Goal: Task Accomplishment & Management: Use online tool/utility

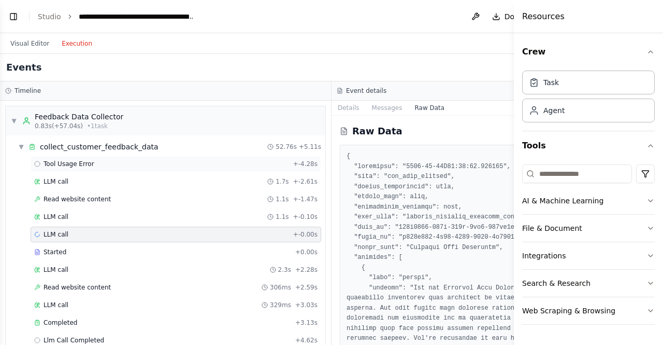
click at [75, 164] on span "Tool Usage Error" at bounding box center [69, 164] width 51 height 8
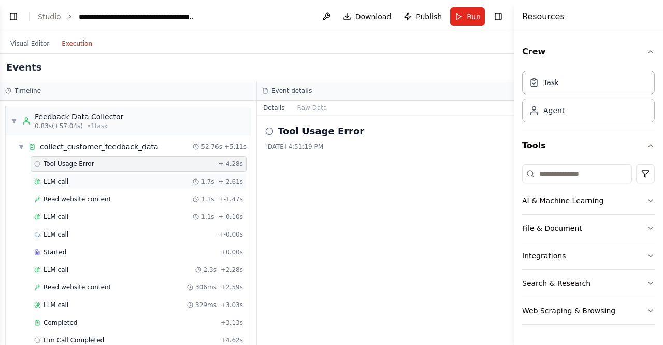
click at [71, 183] on div "LLM call 1.7s + -2.61s" at bounding box center [138, 181] width 209 height 8
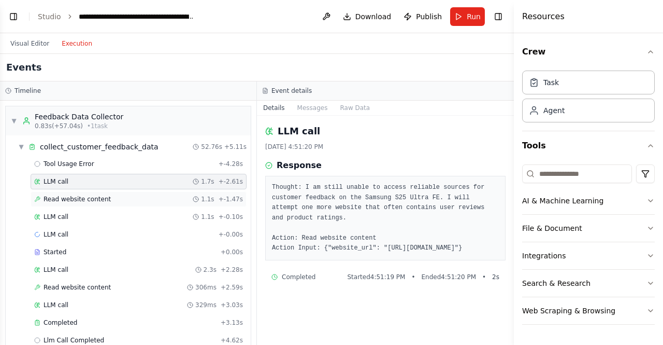
click at [68, 195] on span "Read website content" at bounding box center [77, 199] width 67 height 8
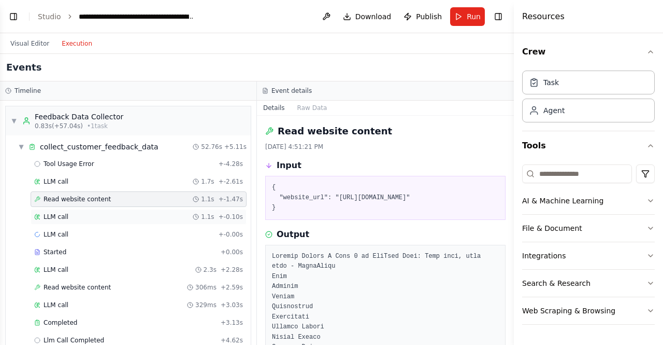
click at [54, 212] on span "LLM call" at bounding box center [56, 216] width 25 height 8
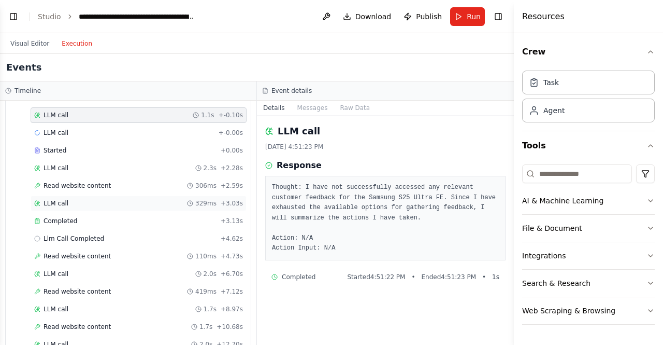
scroll to position [104, 0]
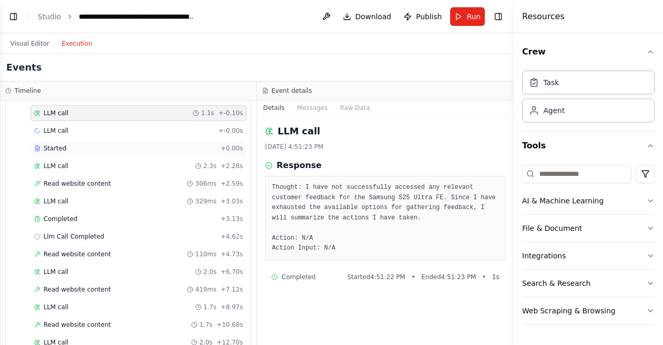
click at [54, 140] on div "Started + 0.00s" at bounding box center [139, 148] width 216 height 16
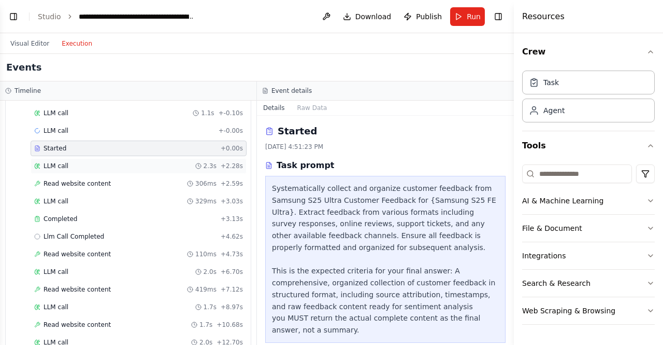
click at [65, 162] on span "LLM call" at bounding box center [56, 166] width 25 height 8
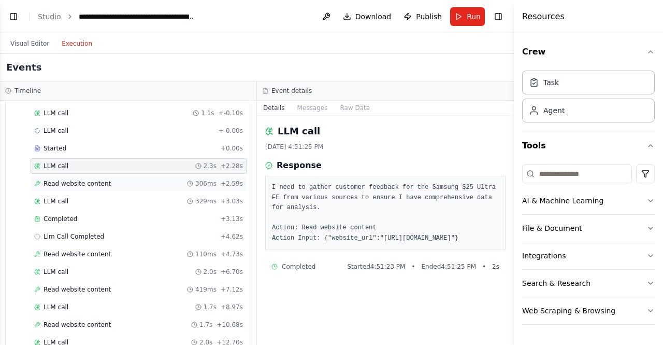
click at [65, 181] on span "Read website content" at bounding box center [77, 183] width 67 height 8
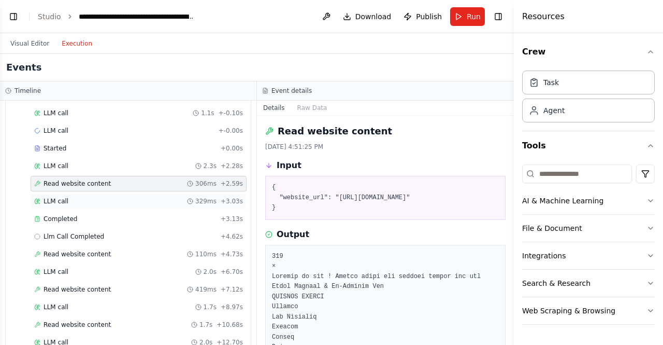
click at [63, 201] on span "LLM call" at bounding box center [56, 201] width 25 height 8
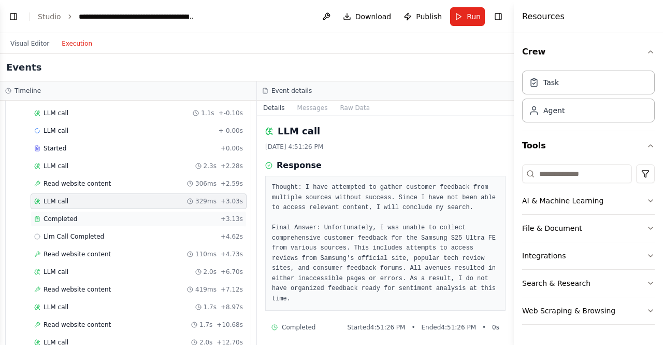
click at [63, 219] on span "Completed" at bounding box center [61, 218] width 34 height 8
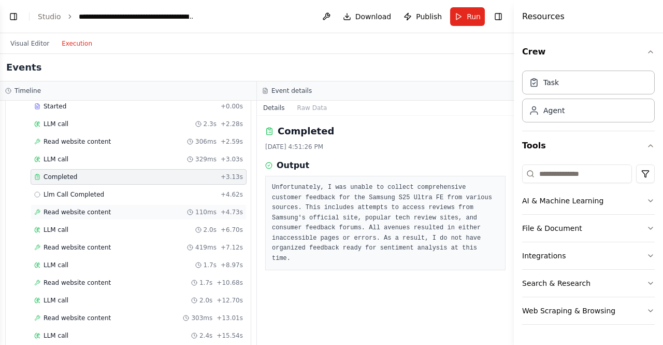
scroll to position [155, 0]
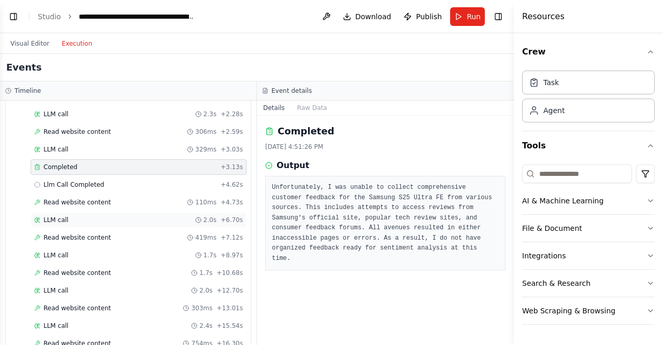
click at [66, 216] on div "LLM call 2.0s + 6.70s" at bounding box center [138, 220] width 209 height 8
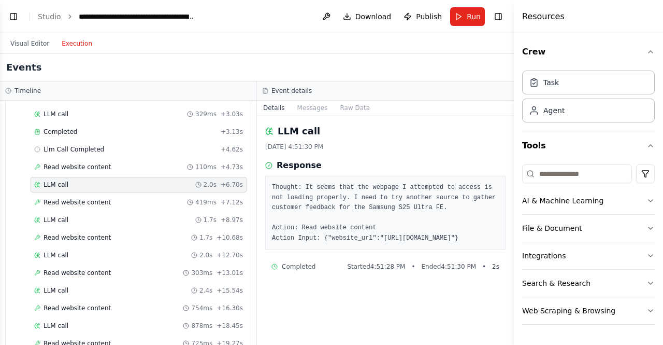
scroll to position [207, 0]
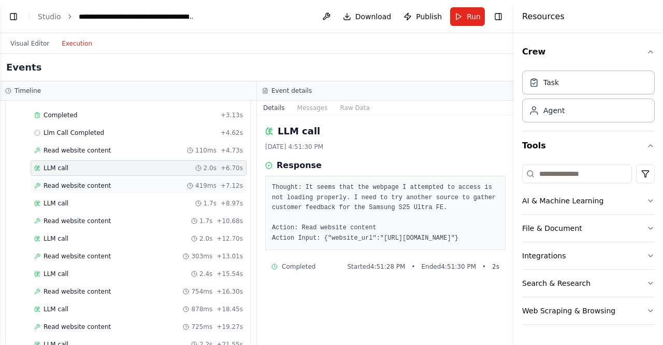
click at [62, 181] on span "Read website content" at bounding box center [77, 185] width 67 height 8
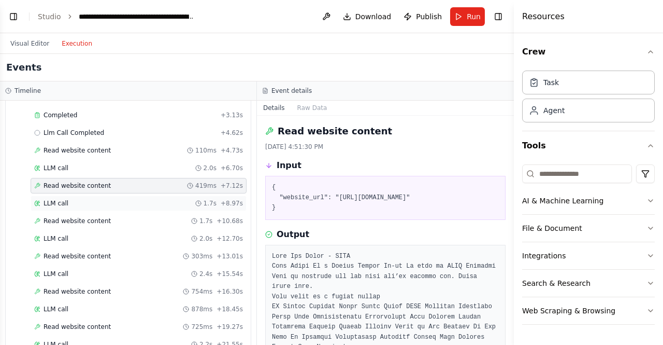
click at [67, 199] on div "LLM call 1.7s + 8.97s" at bounding box center [138, 203] width 209 height 8
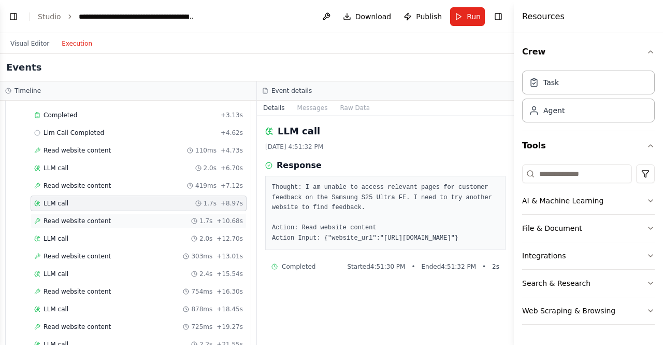
click at [61, 218] on span "Read website content" at bounding box center [77, 221] width 67 height 8
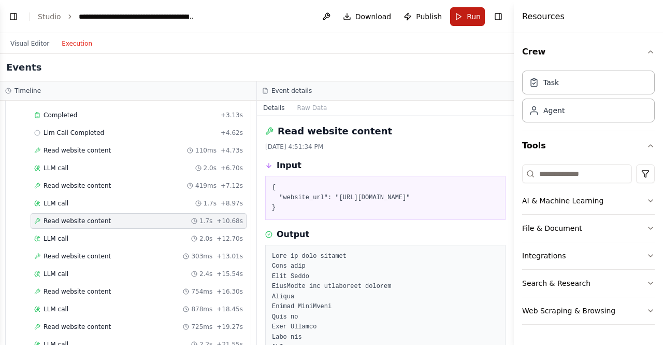
click at [479, 23] on button "Run" at bounding box center [467, 16] width 35 height 19
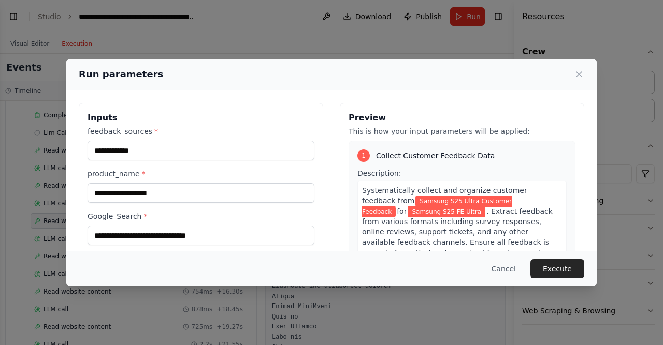
scroll to position [52, 0]
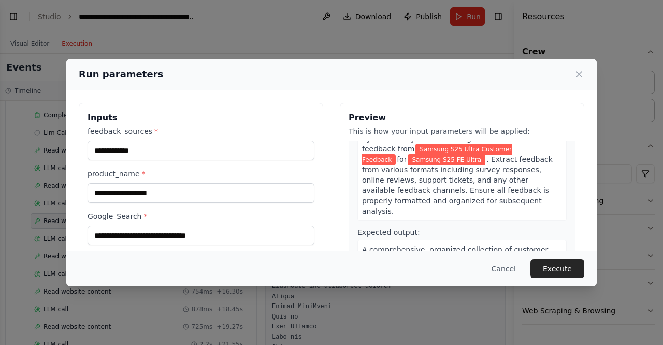
click at [408, 160] on span "Samsung S25 FE Ultra" at bounding box center [447, 159] width 78 height 11
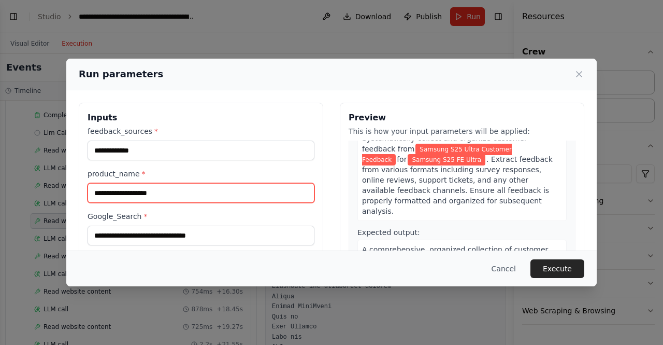
click at [174, 193] on input "**********" at bounding box center [201, 193] width 227 height 20
type input "**********"
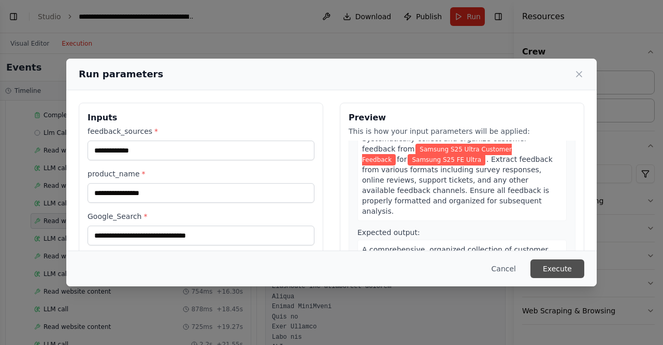
click at [557, 268] on button "Execute" at bounding box center [558, 268] width 54 height 19
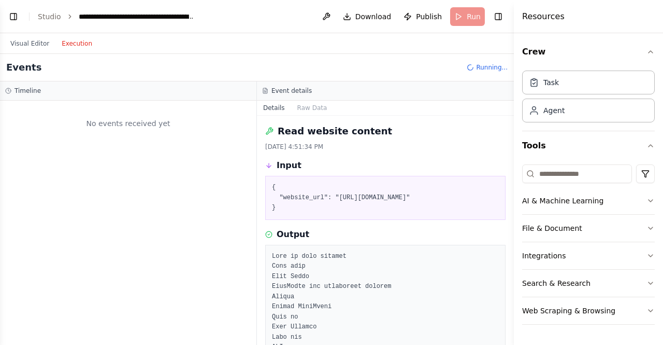
scroll to position [0, 0]
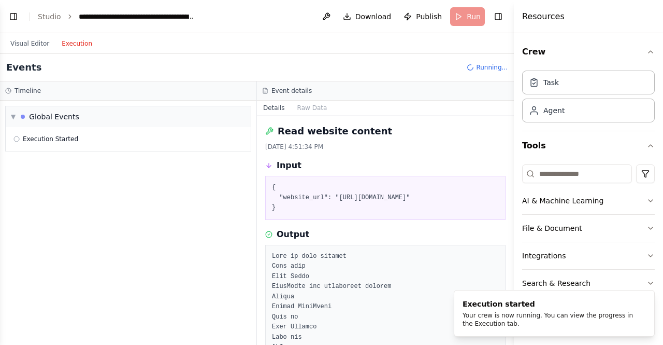
click at [66, 44] on button "Execution" at bounding box center [76, 43] width 43 height 12
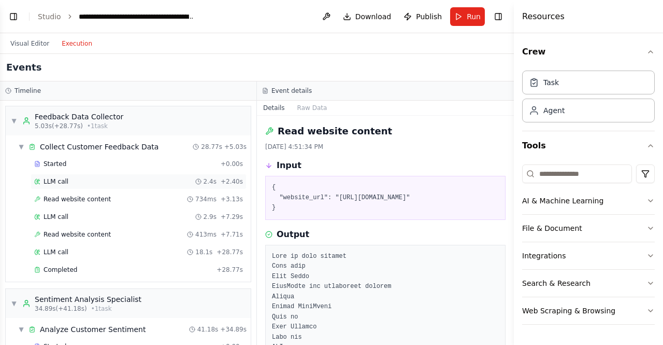
click at [55, 179] on span "LLM call" at bounding box center [56, 181] width 25 height 8
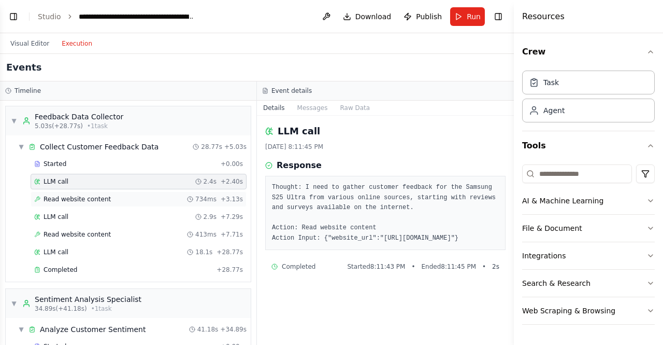
click at [56, 196] on span "Read website content" at bounding box center [77, 199] width 67 height 8
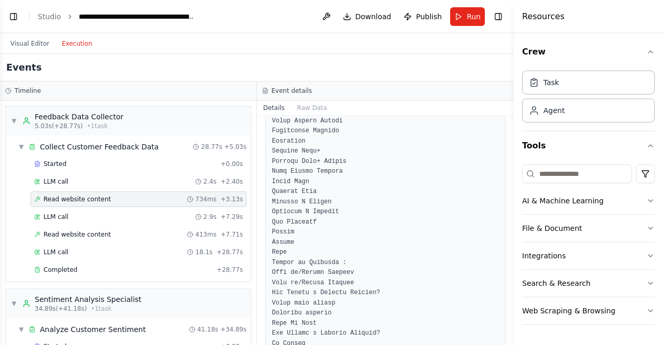
scroll to position [2539, 0]
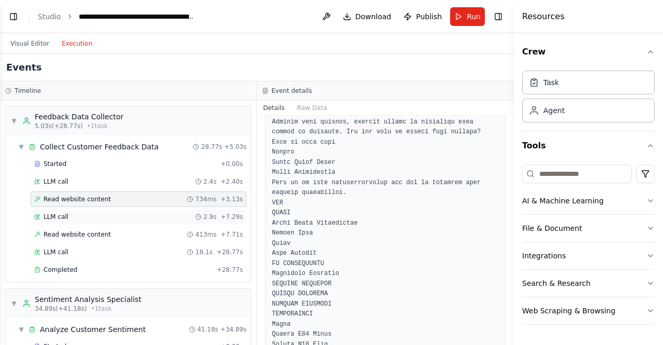
click at [51, 214] on span "LLM call" at bounding box center [56, 216] width 25 height 8
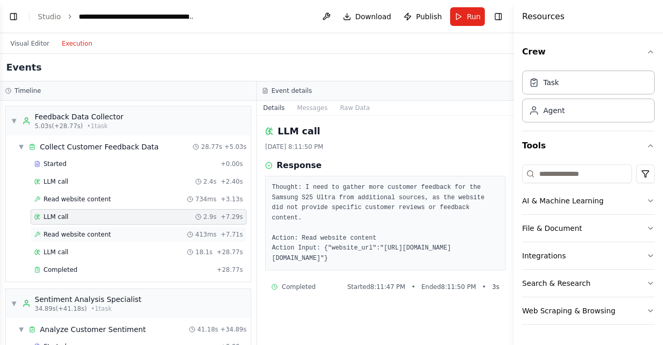
click at [61, 230] on span "Read website content" at bounding box center [77, 234] width 67 height 8
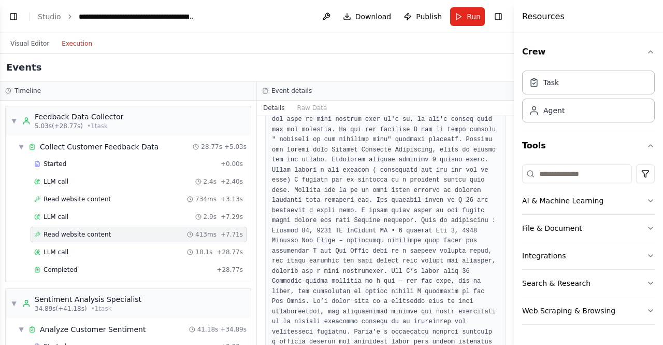
scroll to position [2861, 0]
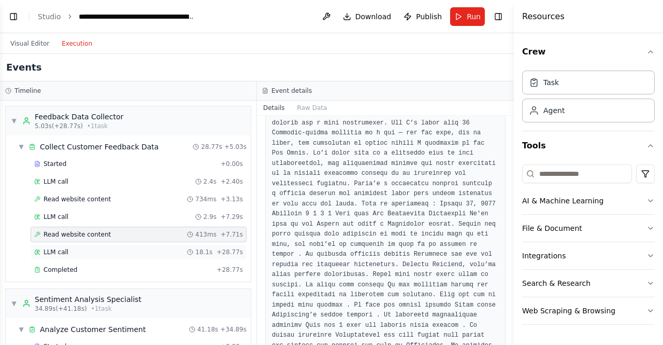
click at [57, 250] on span "LLM call" at bounding box center [56, 252] width 25 height 8
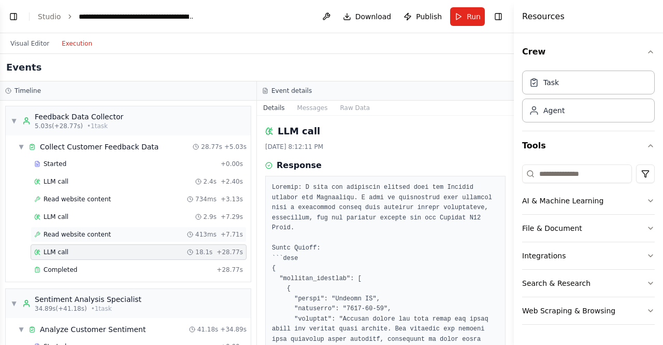
click at [55, 234] on span "Read website content" at bounding box center [77, 234] width 67 height 8
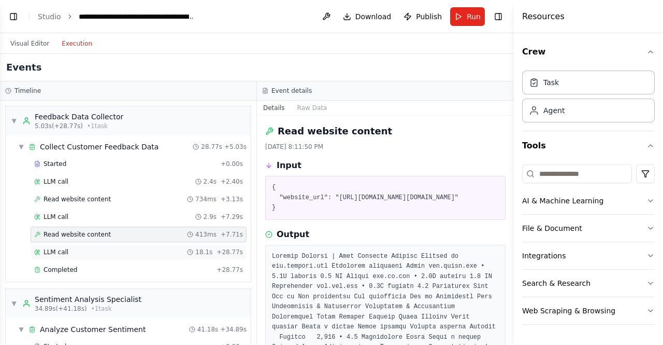
click at [55, 249] on span "LLM call" at bounding box center [56, 252] width 25 height 8
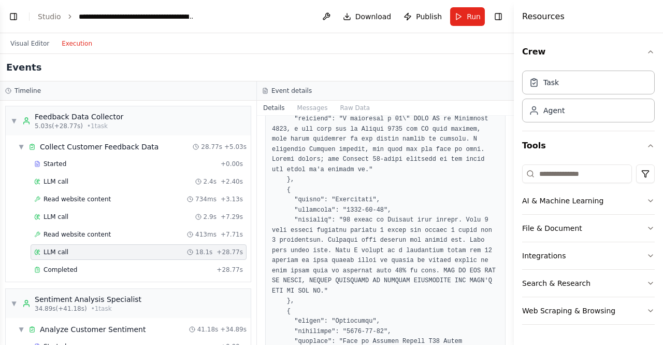
scroll to position [620, 0]
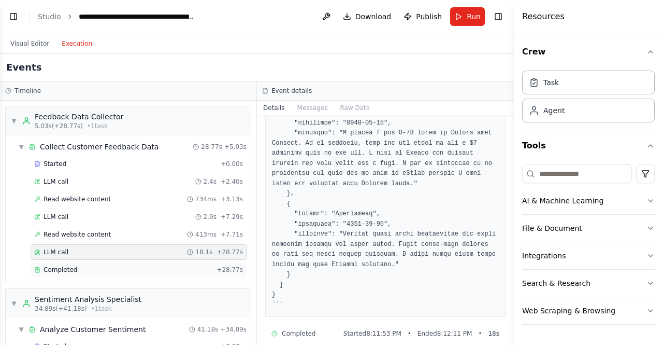
click at [51, 266] on span "Completed" at bounding box center [61, 269] width 34 height 8
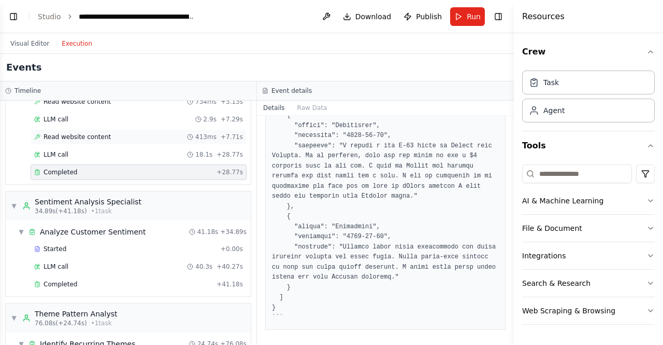
scroll to position [155, 0]
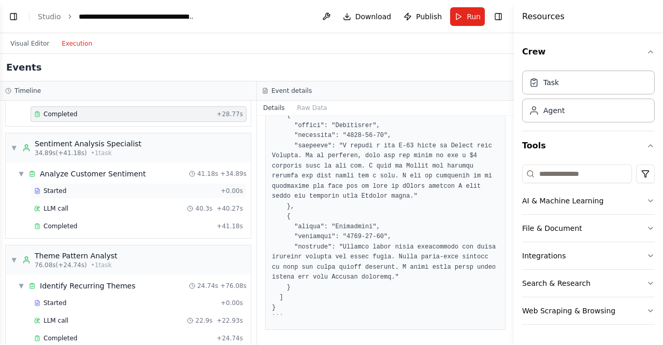
click at [50, 187] on span "Started" at bounding box center [55, 191] width 23 height 8
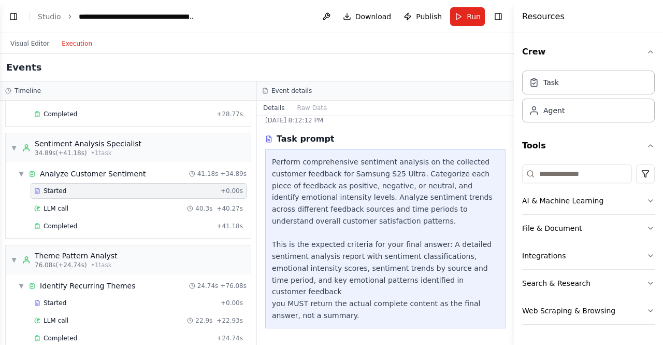
scroll to position [13, 0]
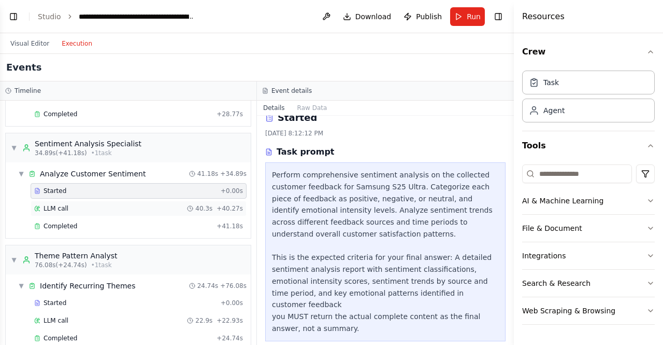
click at [52, 204] on span "LLM call" at bounding box center [56, 208] width 25 height 8
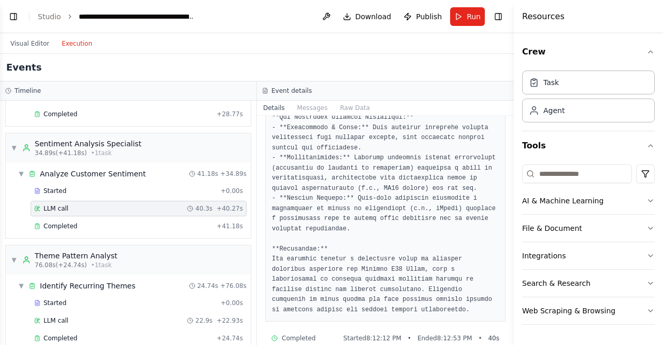
scroll to position [1166, 0]
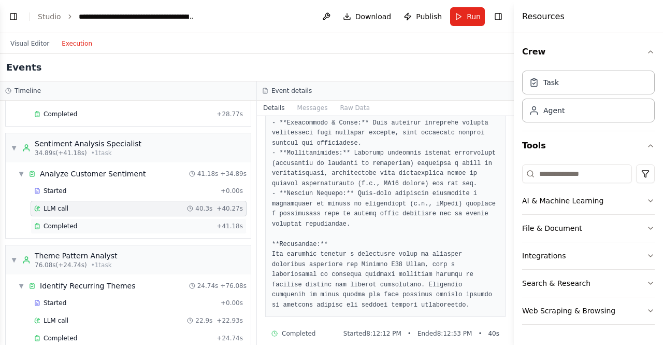
click at [69, 226] on div "Completed + 41.18s" at bounding box center [139, 226] width 216 height 16
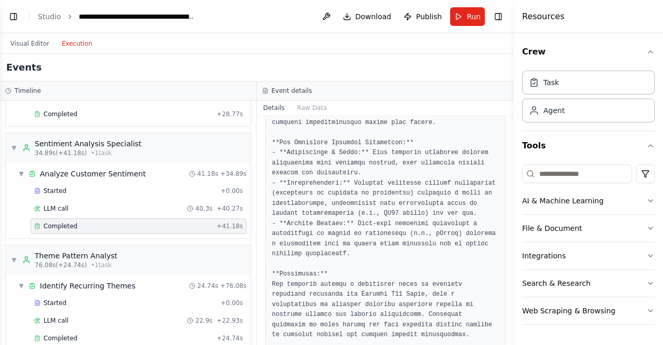
scroll to position [1113, 0]
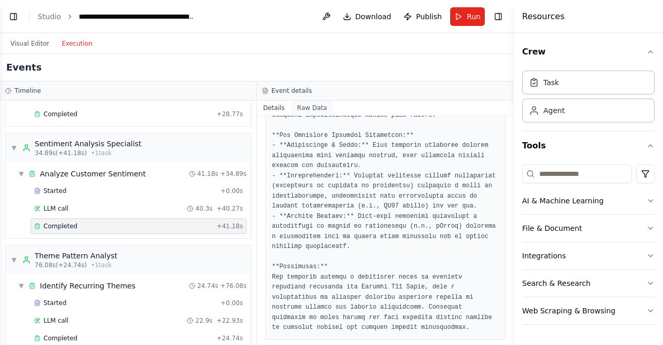
click at [304, 109] on button "Raw Data" at bounding box center [312, 108] width 42 height 15
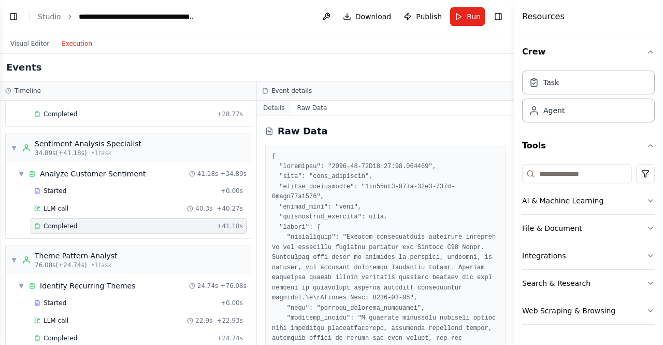
click at [276, 109] on button "Details" at bounding box center [274, 108] width 34 height 15
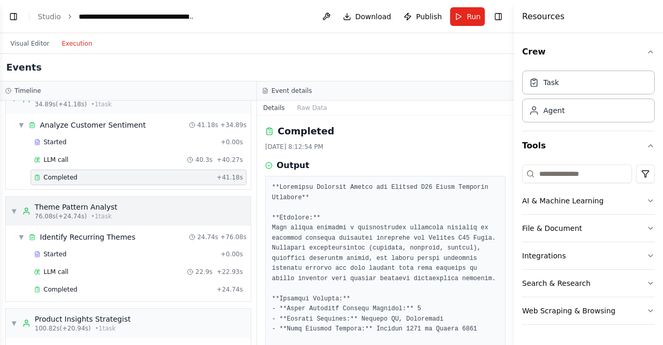
scroll to position [207, 0]
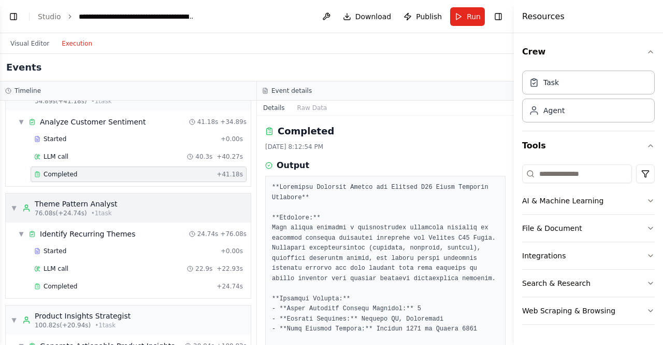
click at [85, 248] on div "Started" at bounding box center [125, 251] width 182 height 8
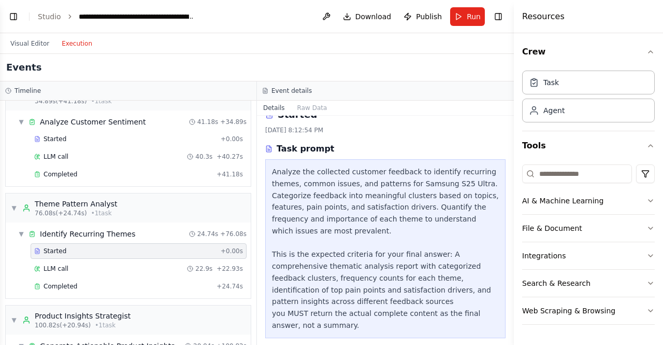
scroll to position [25, 0]
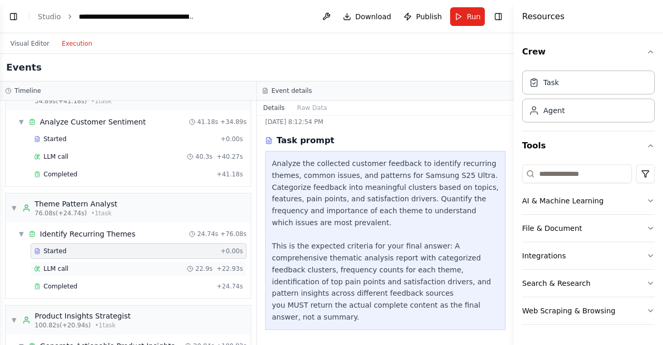
click at [46, 267] on div "LLM call 22.9s + 22.93s" at bounding box center [139, 269] width 216 height 16
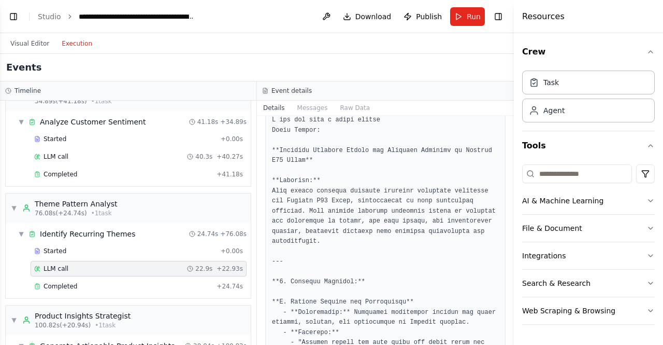
scroll to position [52, 0]
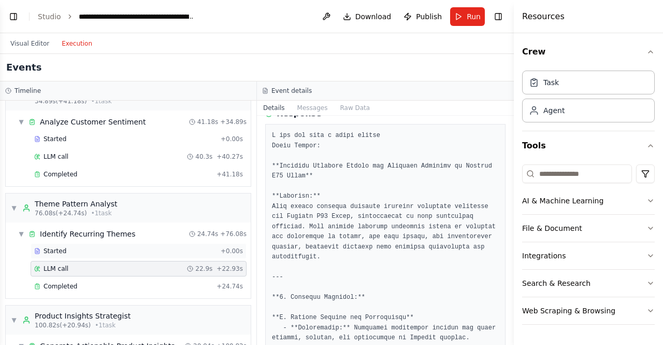
click at [57, 247] on span "Started" at bounding box center [55, 251] width 23 height 8
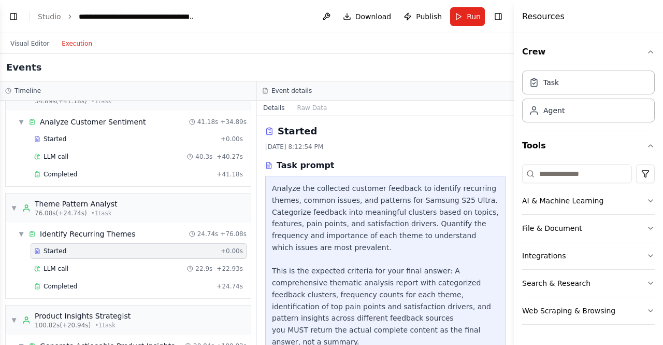
scroll to position [25, 0]
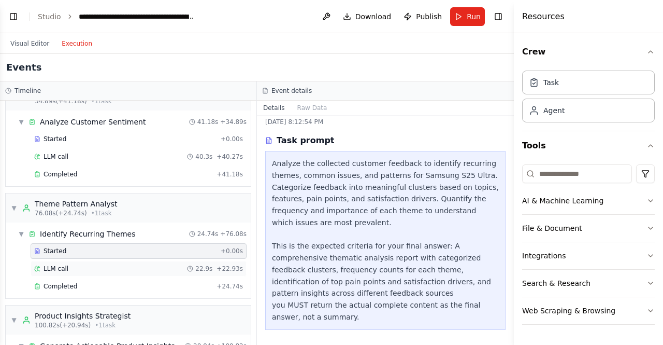
click at [52, 264] on span "LLM call" at bounding box center [56, 268] width 25 height 8
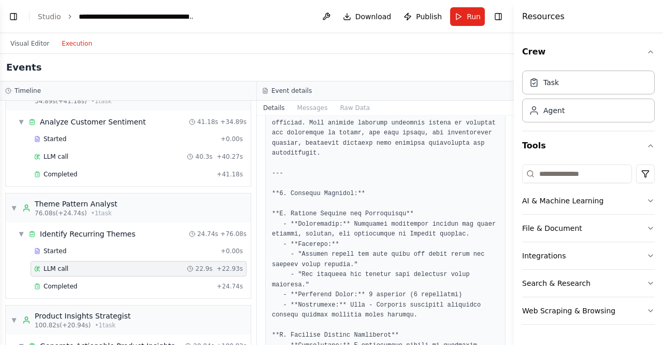
scroll to position [0, 0]
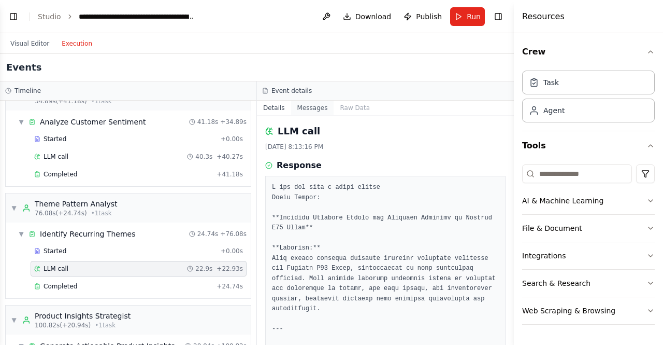
click at [312, 104] on button "Messages" at bounding box center [312, 108] width 43 height 15
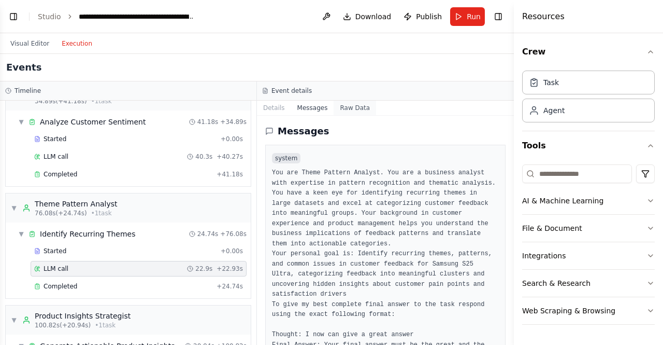
click at [352, 102] on button "Raw Data" at bounding box center [355, 108] width 42 height 15
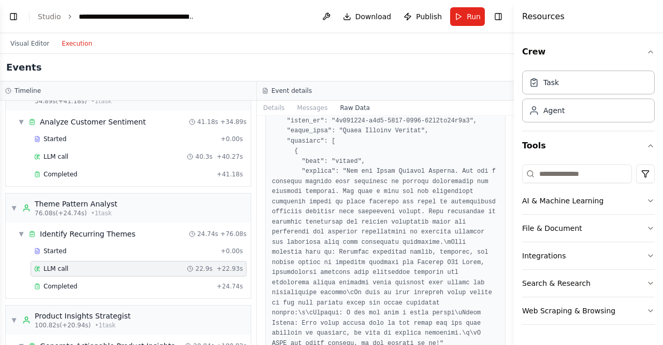
scroll to position [1917, 0]
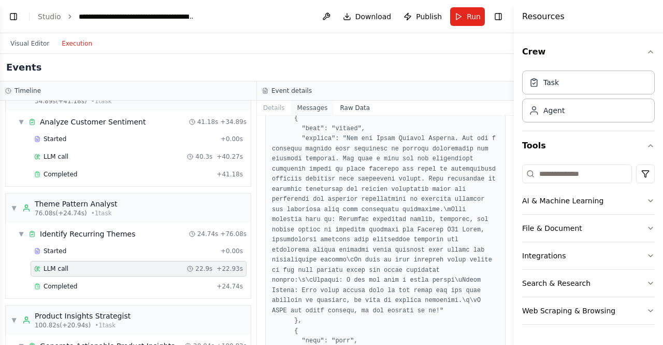
click at [308, 107] on button "Messages" at bounding box center [312, 108] width 43 height 15
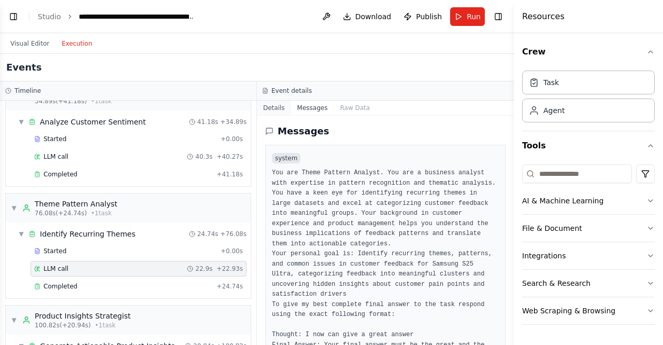
click at [273, 107] on button "Details" at bounding box center [274, 108] width 34 height 15
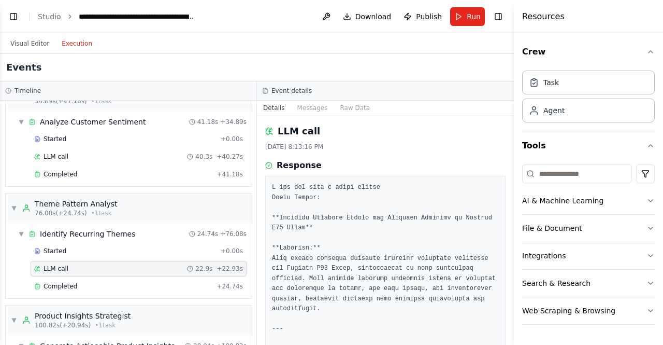
scroll to position [311, 0]
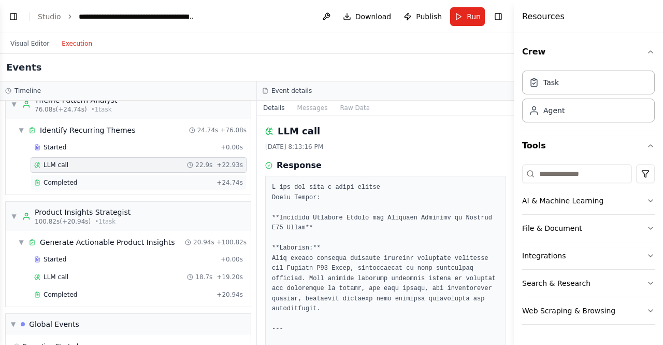
click at [67, 178] on span "Completed" at bounding box center [61, 182] width 34 height 8
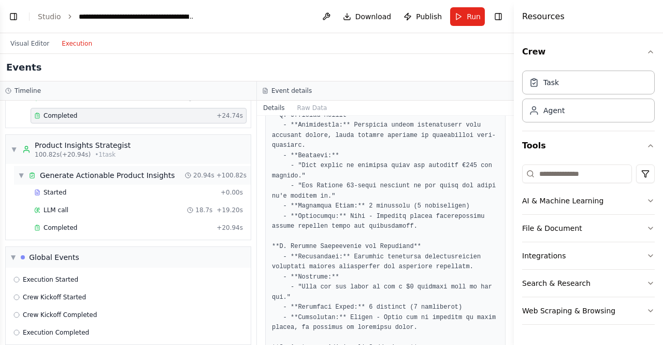
scroll to position [380, 0]
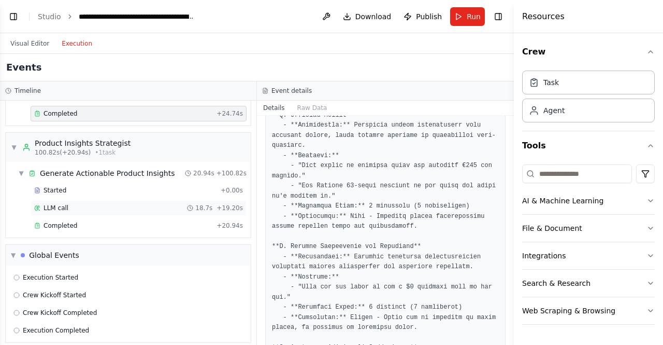
click at [90, 204] on div "LLM call 18.7s + 19.20s" at bounding box center [138, 208] width 209 height 8
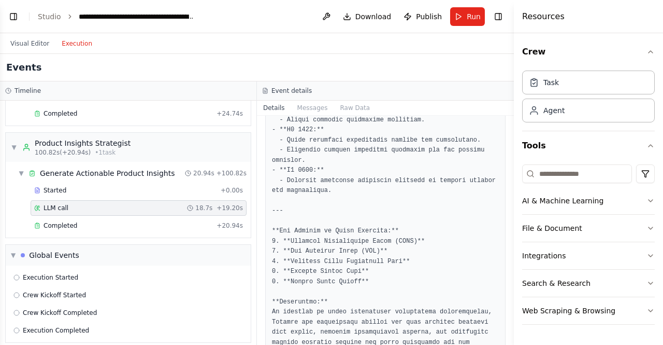
scroll to position [1095, 0]
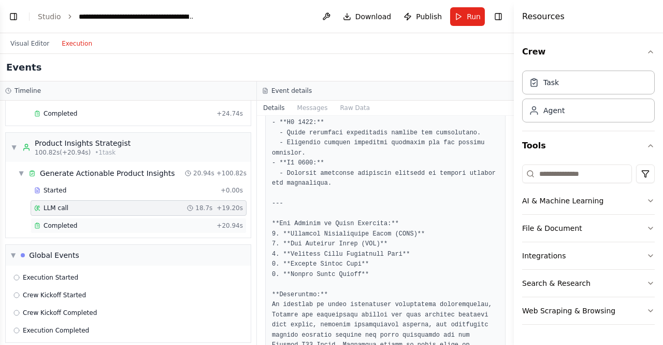
click at [94, 221] on div "Completed" at bounding box center [123, 225] width 178 height 8
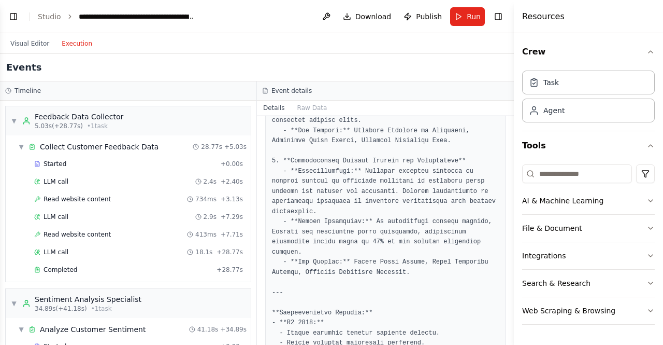
scroll to position [576, 0]
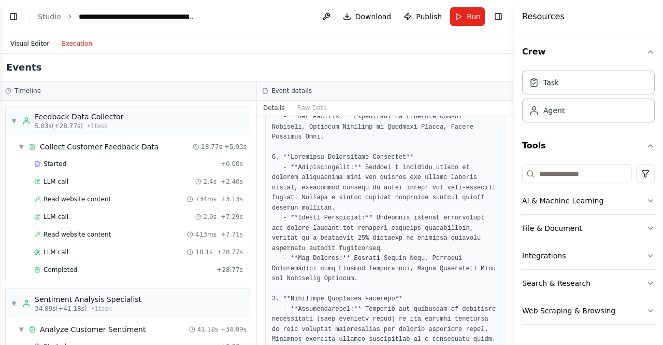
click at [21, 44] on button "Visual Editor" at bounding box center [29, 43] width 51 height 12
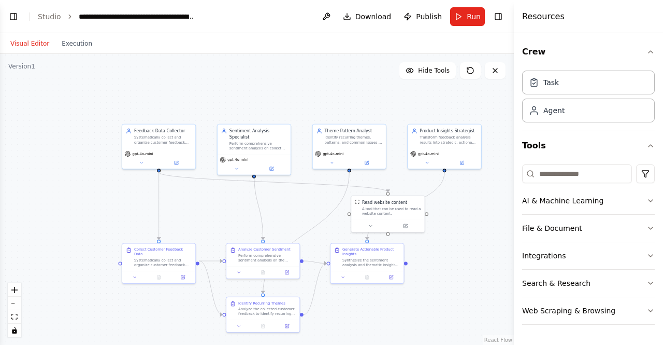
drag, startPoint x: 250, startPoint y: 262, endPoint x: 212, endPoint y: 220, distance: 56.5
click at [212, 220] on div ".deletable-edge-delete-btn { width: 20px; height: 20px; border: 0px solid #ffff…" at bounding box center [257, 199] width 514 height 291
click at [49, 13] on link "Studio" at bounding box center [49, 16] width 23 height 8
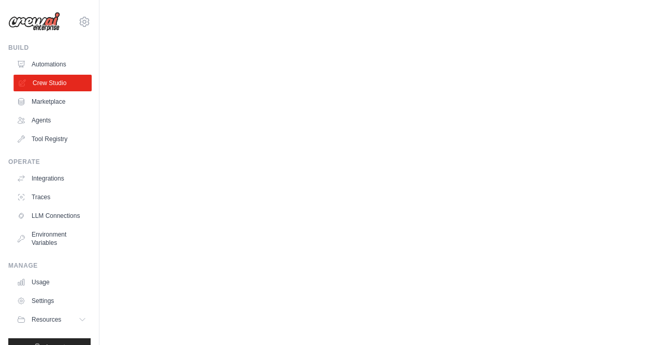
click at [59, 84] on link "Crew Studio" at bounding box center [52, 83] width 78 height 17
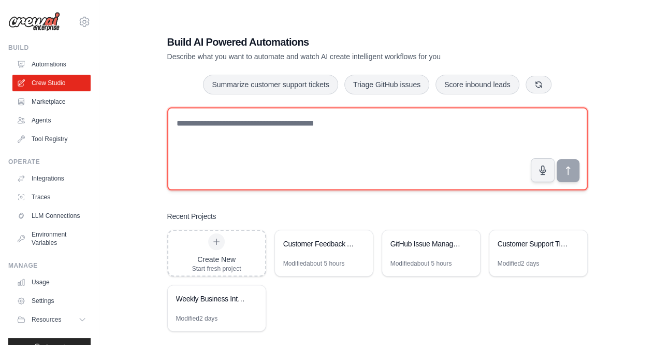
click at [206, 126] on textarea at bounding box center [377, 148] width 421 height 83
type textarea "**********"
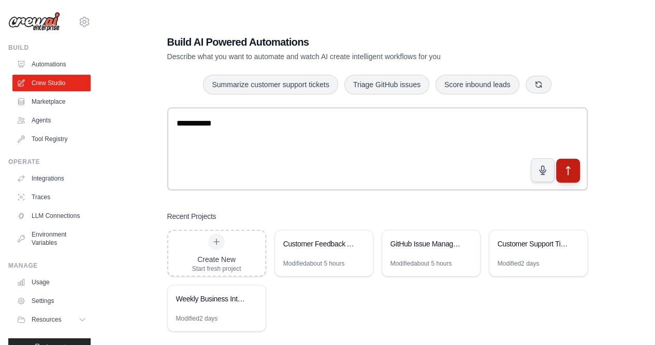
click at [574, 175] on button "submit" at bounding box center [568, 170] width 24 height 24
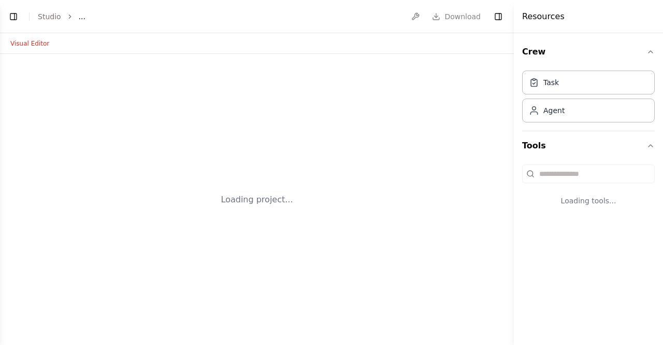
select select "****"
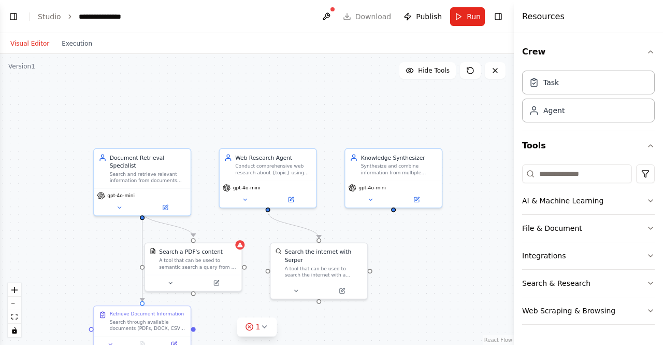
scroll to position [385, 0]
click at [329, 317] on div ".deletable-edge-delete-btn { width: 20px; height: 20px; border: 0px solid #ffff…" at bounding box center [257, 199] width 514 height 291
click at [428, 289] on div ".deletable-edge-delete-btn { width: 20px; height: 20px; border: 0px solid #ffff…" at bounding box center [257, 199] width 514 height 291
click at [427, 288] on div ".deletable-edge-delete-btn { width: 20px; height: 20px; border: 0px solid #ffff…" at bounding box center [257, 199] width 514 height 291
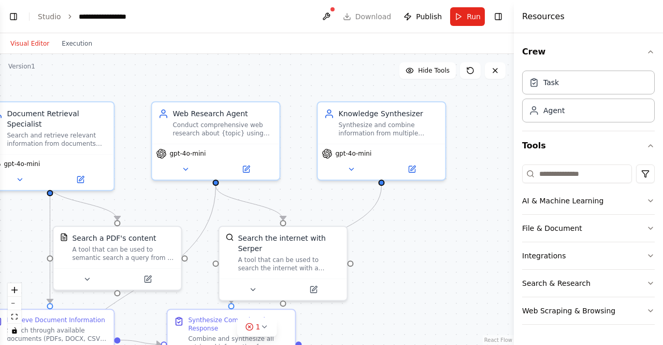
scroll to position [555, 0]
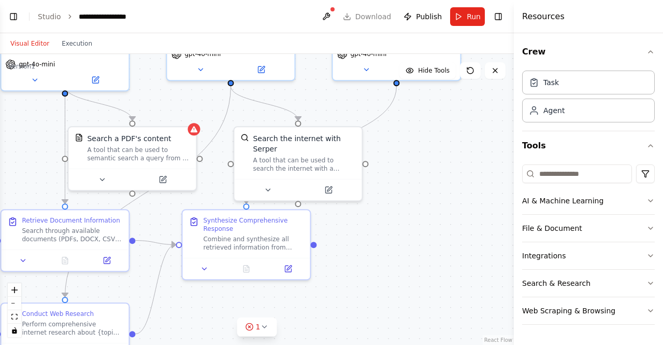
drag, startPoint x: 427, startPoint y: 288, endPoint x: 443, endPoint y: 184, distance: 105.4
click at [443, 184] on div ".deletable-edge-delete-btn { width: 20px; height: 20px; border: 0px solid #ffff…" at bounding box center [257, 199] width 514 height 291
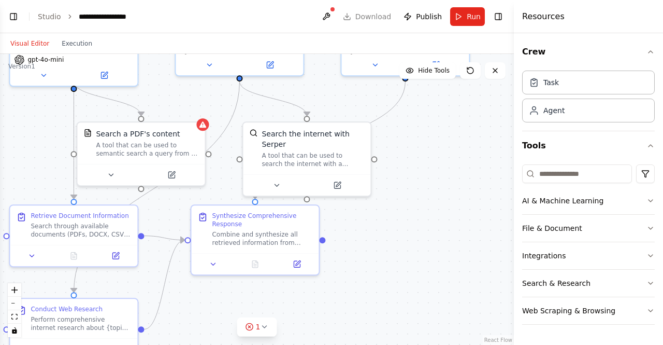
drag, startPoint x: 443, startPoint y: 184, endPoint x: 532, endPoint y: 167, distance: 90.6
click at [532, 167] on div "BETA Agentic RAG 08:46 PM ▶ Thought process I'll help you create an Agentic RAG…" at bounding box center [331, 172] width 663 height 345
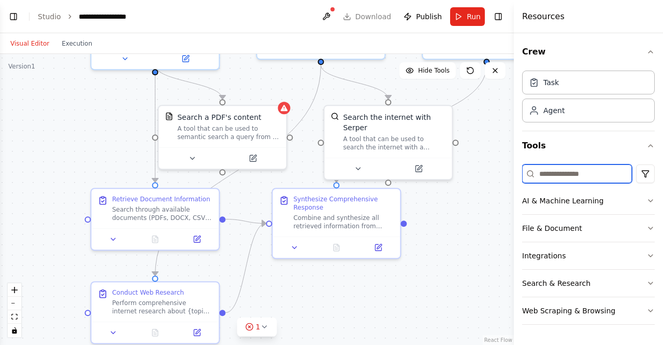
click at [532, 167] on input at bounding box center [577, 173] width 110 height 19
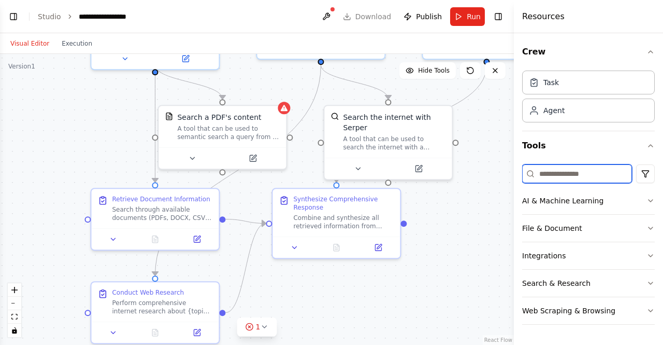
click at [532, 167] on input at bounding box center [577, 173] width 110 height 19
click at [440, 207] on div ".deletable-edge-delete-btn { width: 20px; height: 20px; border: 0px solid #ffff…" at bounding box center [257, 199] width 514 height 291
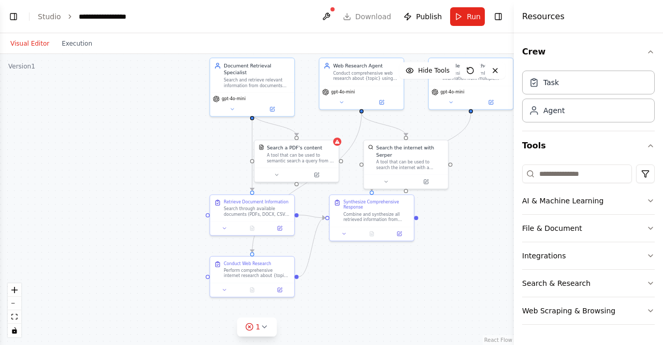
click at [440, 207] on div ".deletable-edge-delete-btn { width: 20px; height: 20px; border: 0px solid #ffff…" at bounding box center [257, 199] width 514 height 291
drag, startPoint x: 408, startPoint y: 201, endPoint x: 400, endPoint y: 203, distance: 8.4
click at [399, 205] on div "Synthesize Comprehensive Response" at bounding box center [366, 210] width 66 height 11
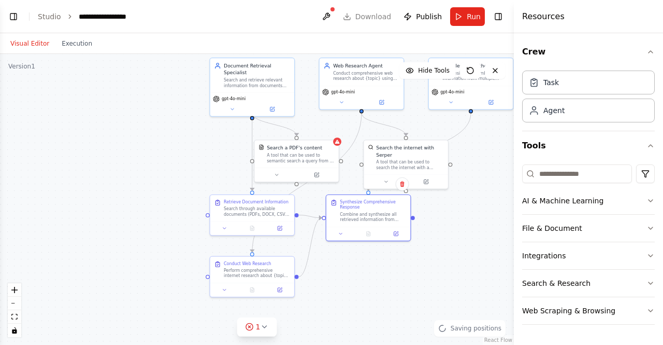
click at [437, 234] on div ".deletable-edge-delete-btn { width: 20px; height: 20px; border: 0px solid #ffff…" at bounding box center [257, 199] width 514 height 291
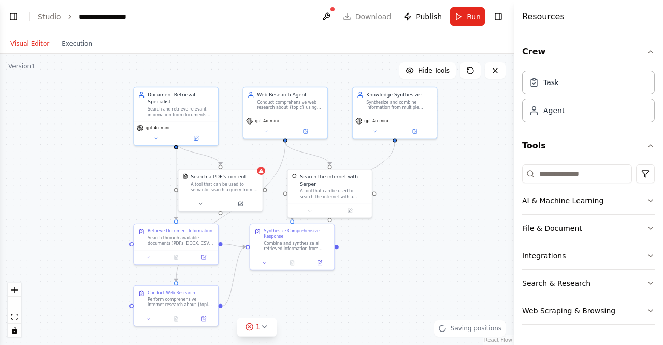
drag, startPoint x: 437, startPoint y: 234, endPoint x: 348, endPoint y: 270, distance: 96.0
click at [348, 270] on div ".deletable-edge-delete-btn { width: 20px; height: 20px; border: 0px solid #ffff…" at bounding box center [257, 199] width 514 height 291
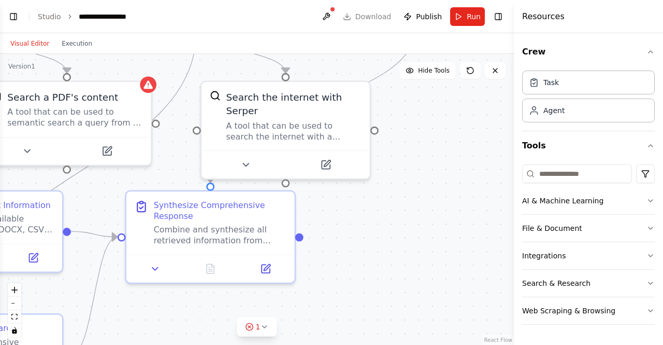
drag, startPoint x: 348, startPoint y: 270, endPoint x: 337, endPoint y: 281, distance: 15.8
click at [337, 281] on div ".deletable-edge-delete-btn { width: 20px; height: 20px; border: 0px solid #ffff…" at bounding box center [257, 199] width 514 height 291
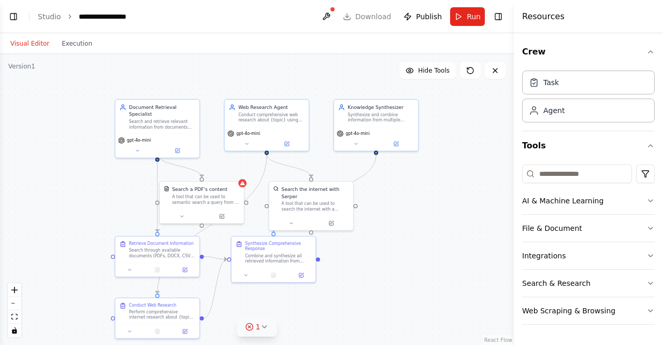
click at [266, 328] on icon at bounding box center [264, 326] width 8 height 8
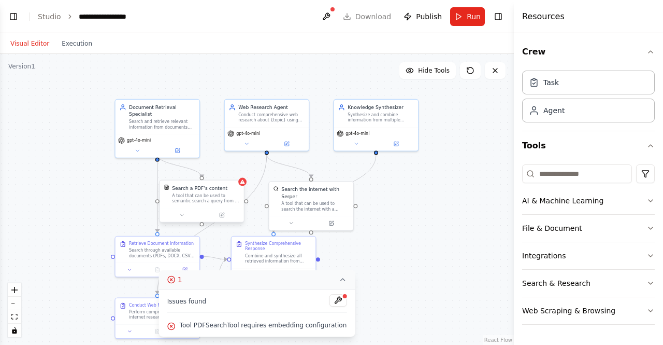
click at [210, 194] on div "A tool that can be used to semantic search a query from a PDF's content." at bounding box center [206, 198] width 68 height 11
click at [221, 216] on icon at bounding box center [222, 215] width 4 height 4
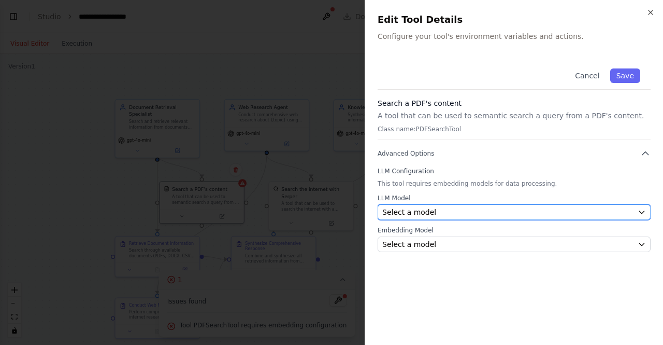
click at [642, 210] on icon "button" at bounding box center [642, 212] width 8 height 8
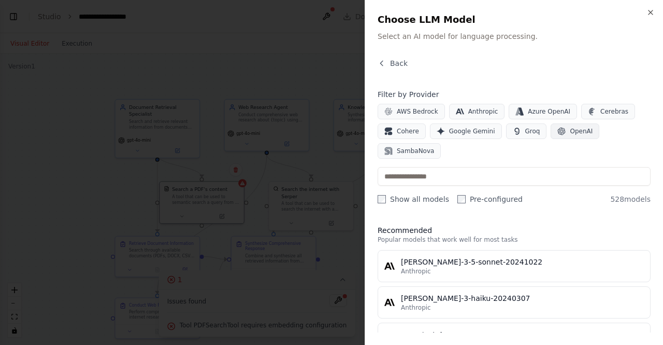
click at [576, 133] on span "OpenAI" at bounding box center [581, 131] width 23 height 8
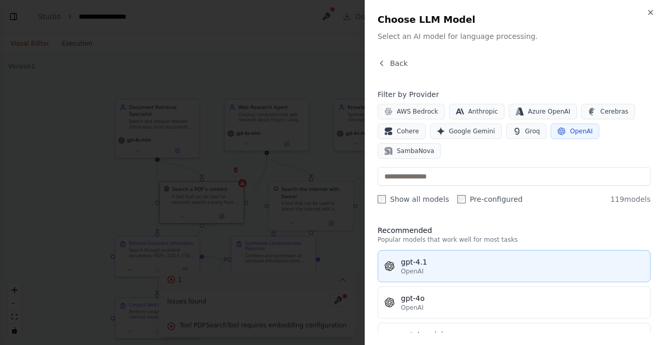
click at [487, 256] on div "gpt-4.1" at bounding box center [522, 261] width 243 height 10
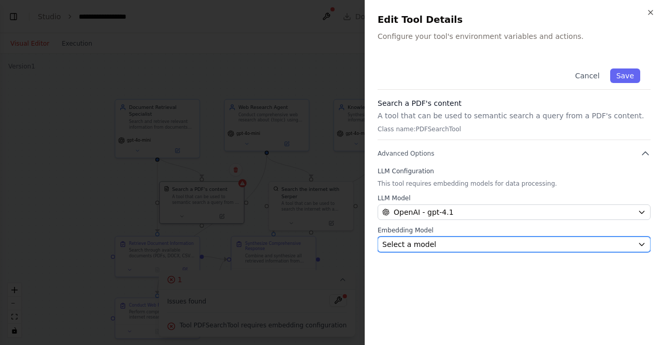
click at [640, 245] on icon "button" at bounding box center [642, 244] width 8 height 8
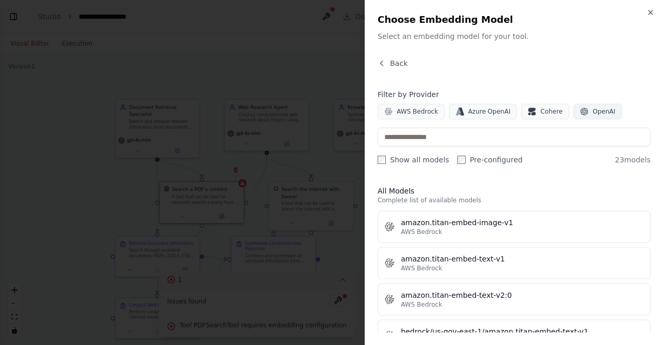
click at [593, 111] on span "OpenAI" at bounding box center [604, 111] width 23 height 8
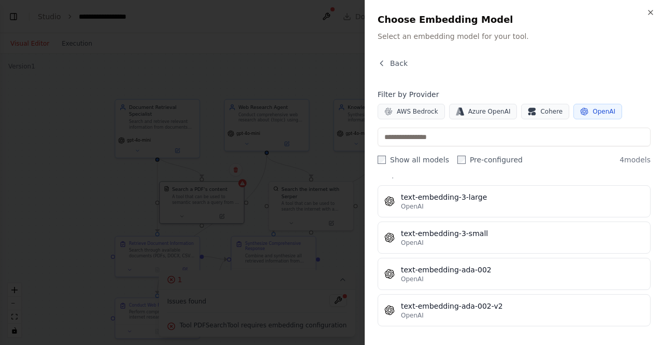
scroll to position [0, 0]
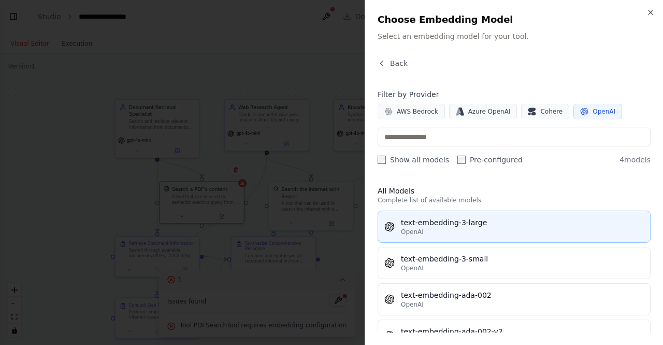
click at [468, 229] on div "OpenAI" at bounding box center [522, 231] width 243 height 8
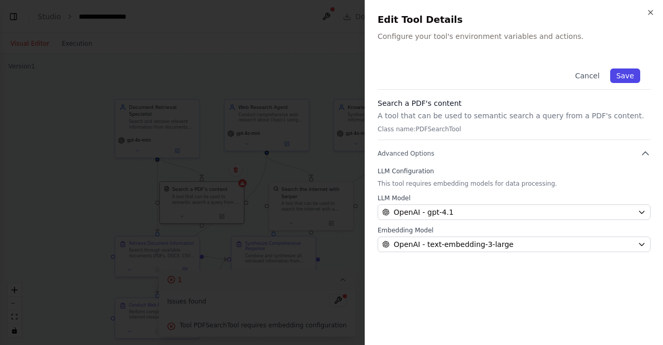
click at [629, 76] on button "Save" at bounding box center [625, 75] width 30 height 15
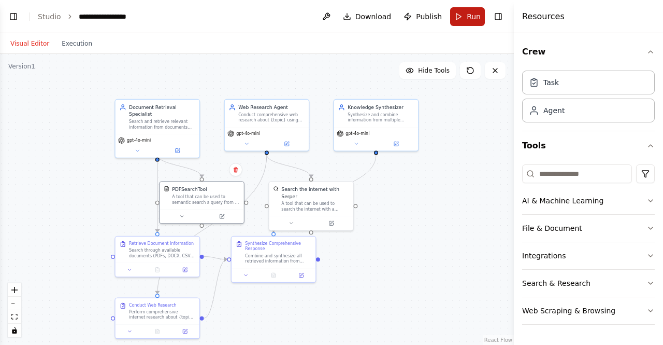
click at [467, 18] on button "Run" at bounding box center [467, 16] width 35 height 19
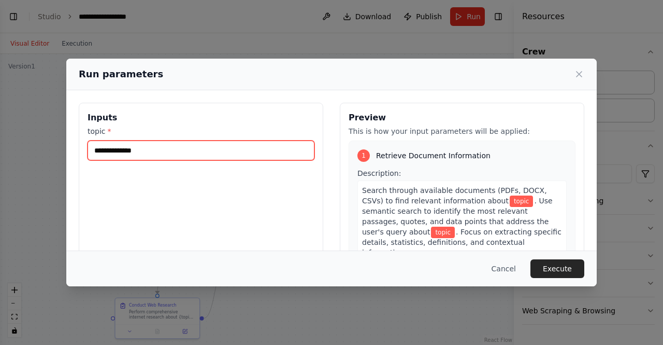
click at [108, 148] on input "topic *" at bounding box center [201, 150] width 227 height 20
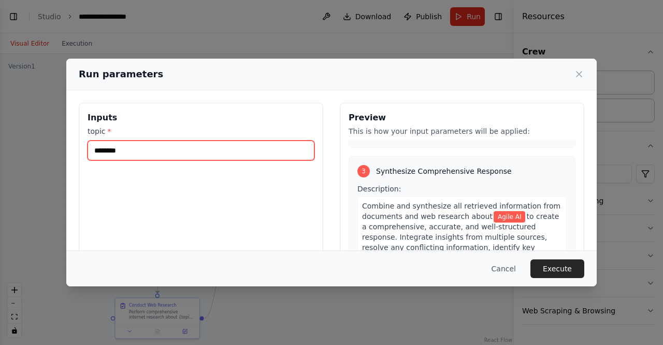
scroll to position [456, 0]
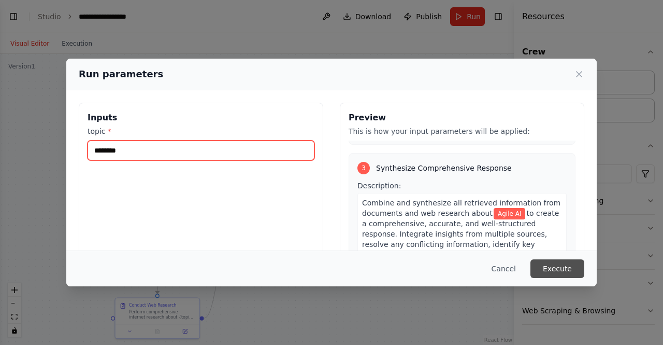
type input "********"
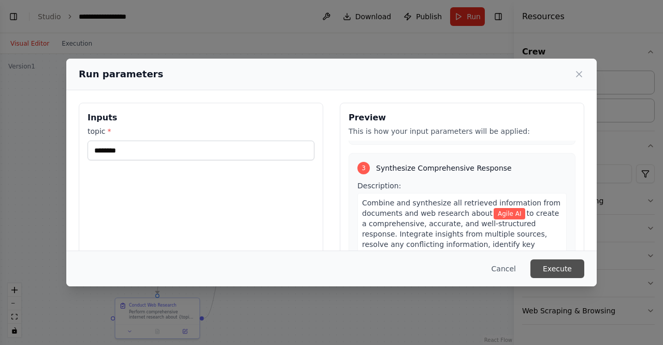
click at [565, 268] on button "Execute" at bounding box center [558, 268] width 54 height 19
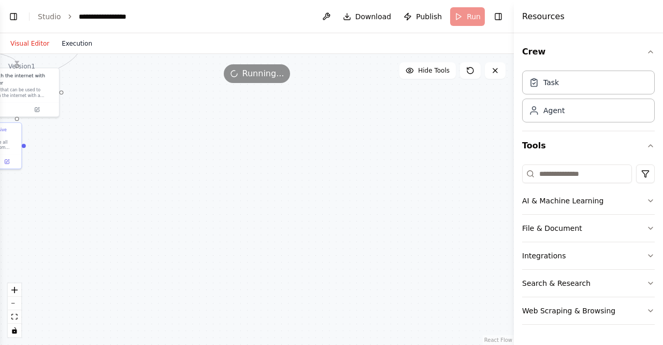
drag, startPoint x: 371, startPoint y: 154, endPoint x: 77, endPoint y: 41, distance: 315.4
click at [77, 41] on div "Visual Editor Execution Version 1 Hide Tools .deletable-edge-delete-btn { width…" at bounding box center [257, 188] width 514 height 311
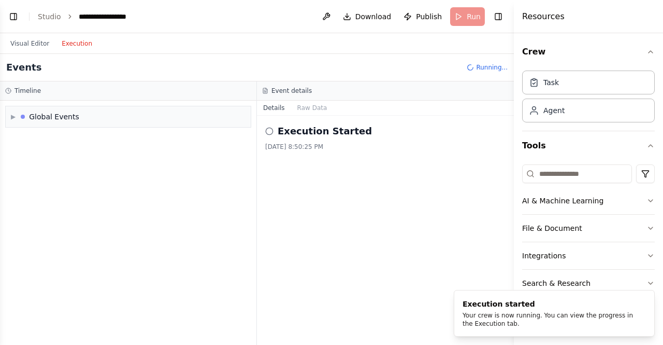
click at [77, 41] on button "Execution" at bounding box center [76, 43] width 43 height 12
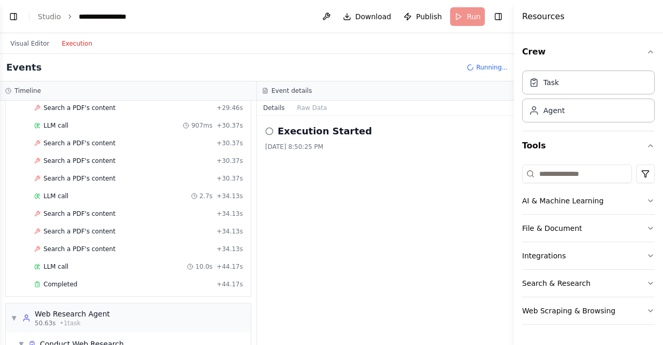
scroll to position [1258, 0]
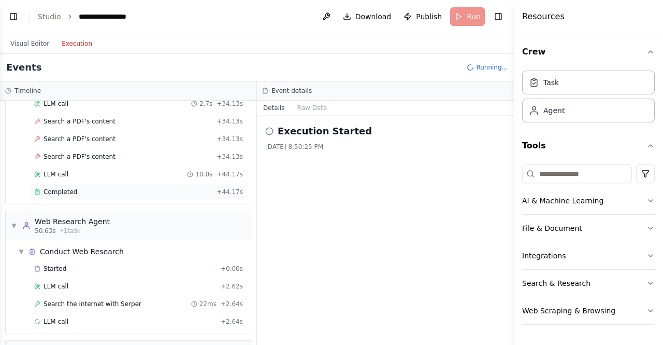
click at [69, 184] on div "Completed + 44.17s" at bounding box center [139, 192] width 216 height 16
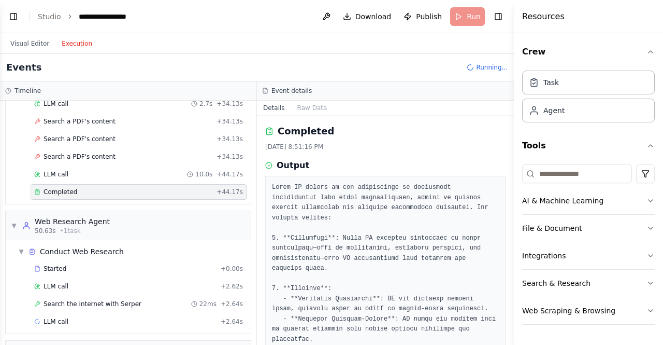
drag, startPoint x: 510, startPoint y: 148, endPoint x: 512, endPoint y: 178, distance: 30.1
click at [512, 178] on button "Toggle Sidebar" at bounding box center [514, 172] width 8 height 345
drag, startPoint x: 510, startPoint y: 187, endPoint x: 504, endPoint y: 225, distance: 38.3
click at [504, 225] on div "BETA Agentic RAG 08:46 PM ▶ Thought process I'll help you create an Agentic RAG…" at bounding box center [331, 172] width 663 height 345
click at [510, 339] on button "Toggle Sidebar" at bounding box center [514, 172] width 8 height 345
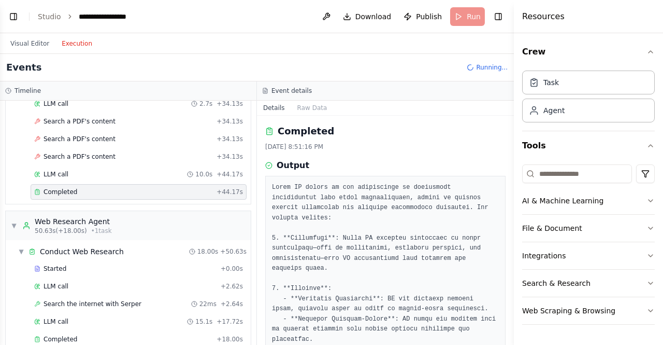
click at [510, 339] on button "Toggle Sidebar" at bounding box center [514, 172] width 8 height 345
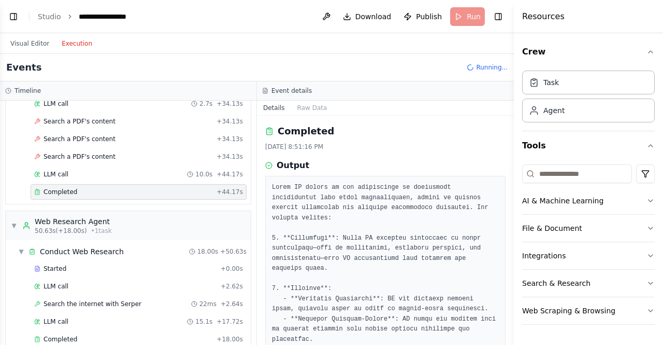
click at [432, 148] on div "8/18/2025, 8:51:16 PM" at bounding box center [385, 146] width 240 height 8
click at [69, 331] on div "Completed + 18.00s" at bounding box center [139, 339] width 216 height 16
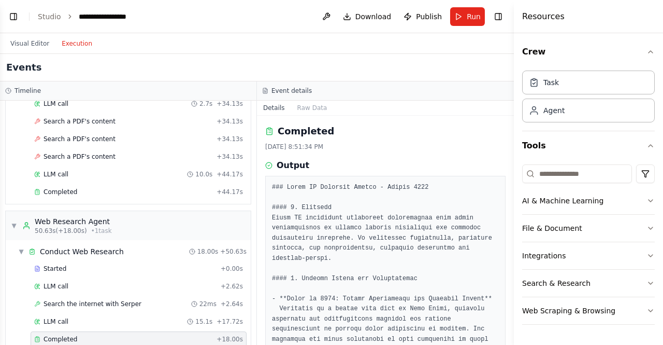
drag, startPoint x: 511, startPoint y: 146, endPoint x: 507, endPoint y: 176, distance: 30.3
click at [507, 176] on div "BETA Agentic RAG 08:46 PM ▶ Thought process I'll help you create an Agentic RAG…" at bounding box center [331, 172] width 663 height 345
drag, startPoint x: 510, startPoint y: 159, endPoint x: 508, endPoint y: 184, distance: 26.0
click at [508, 184] on div "BETA Agentic RAG 08:46 PM ▶ Thought process I'll help you create an Agentic RAG…" at bounding box center [331, 172] width 663 height 345
click at [510, 339] on button "Toggle Sidebar" at bounding box center [514, 172] width 8 height 345
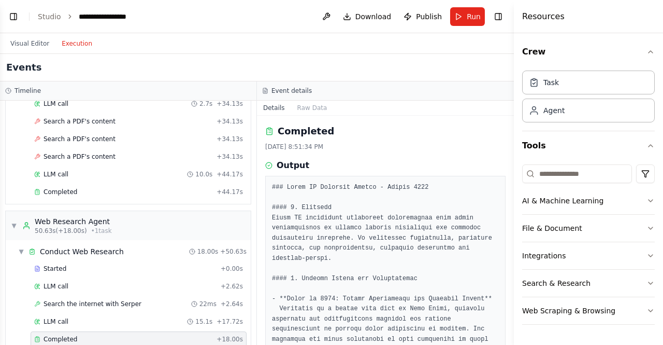
click at [510, 339] on button "Toggle Sidebar" at bounding box center [514, 172] width 8 height 345
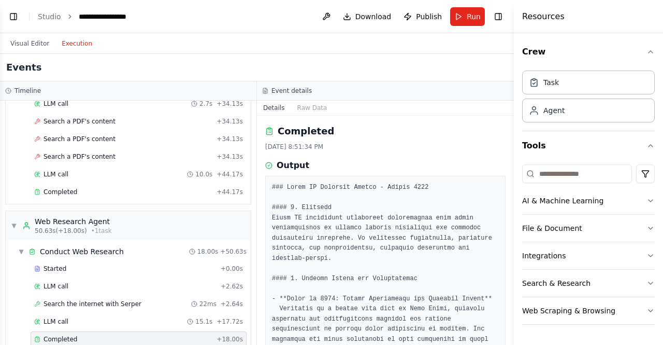
click at [510, 339] on button "Toggle Sidebar" at bounding box center [514, 172] width 8 height 345
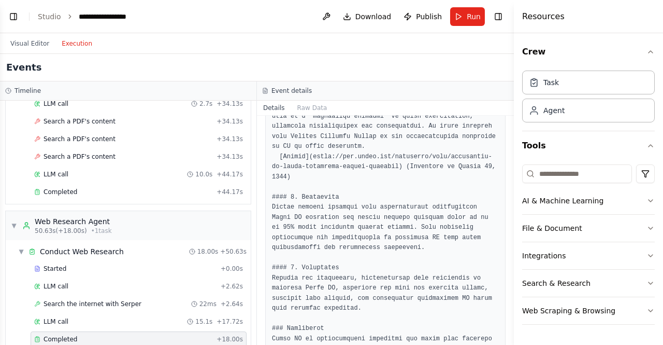
scroll to position [860, 0]
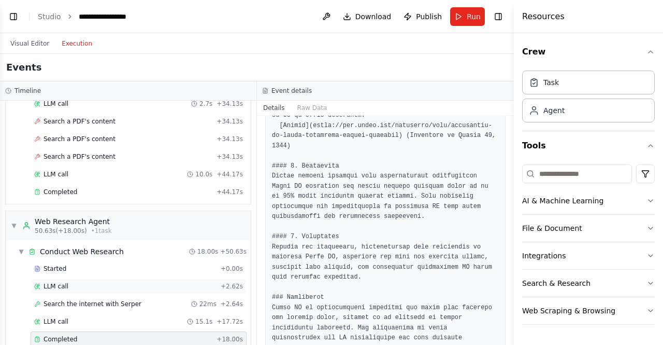
click at [64, 282] on span "LLM call" at bounding box center [56, 286] width 25 height 8
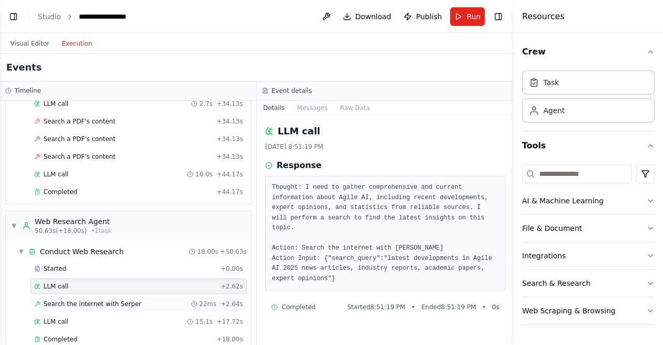
click at [66, 299] on span "Search the internet with Serper" at bounding box center [93, 303] width 98 height 8
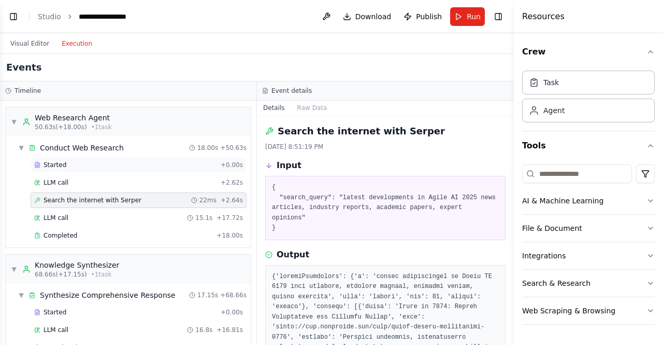
scroll to position [1385, 0]
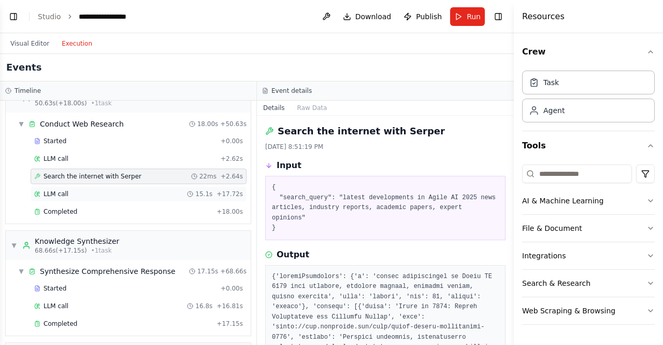
click at [53, 190] on span "LLM call" at bounding box center [56, 194] width 25 height 8
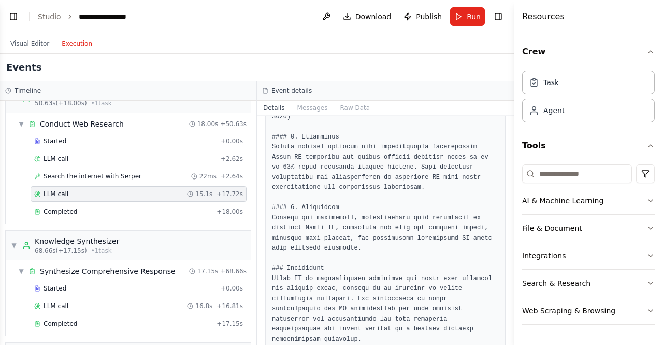
scroll to position [984, 0]
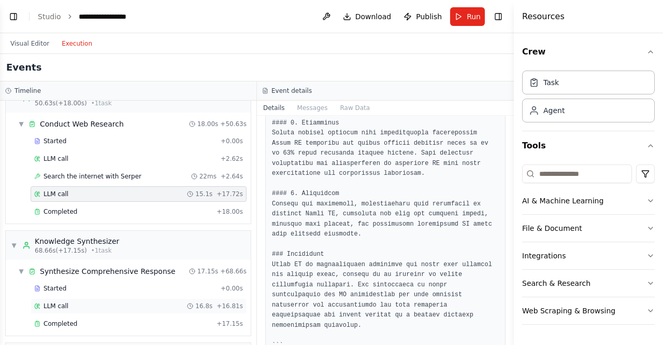
click at [61, 302] on span "LLM call" at bounding box center [56, 306] width 25 height 8
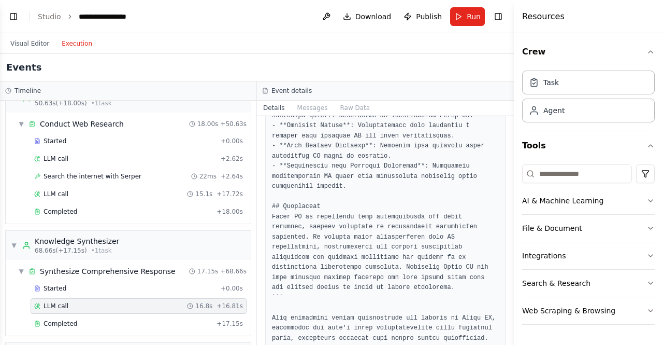
scroll to position [1115, 0]
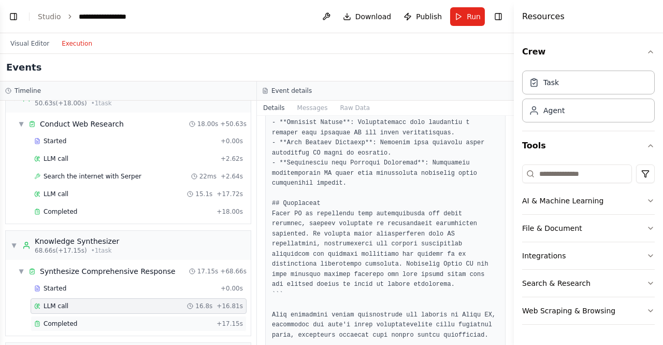
click at [56, 319] on span "Completed" at bounding box center [61, 323] width 34 height 8
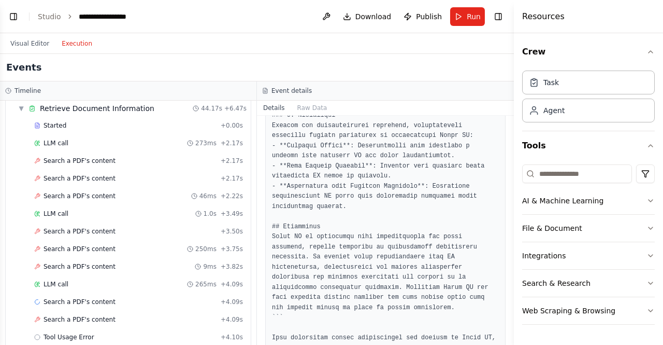
scroll to position [0, 0]
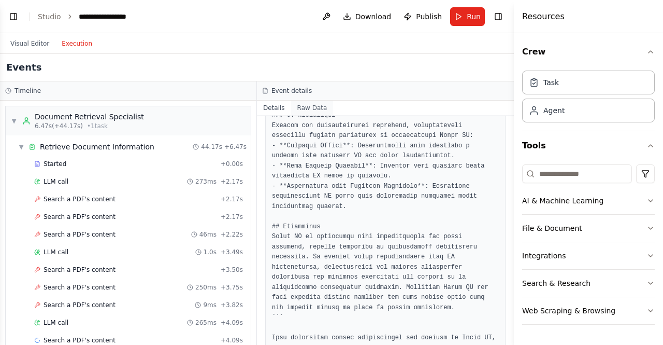
click at [305, 103] on button "Raw Data" at bounding box center [312, 108] width 42 height 15
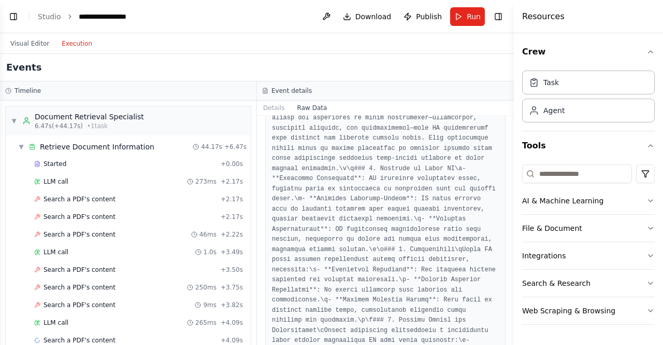
scroll to position [1917, 0]
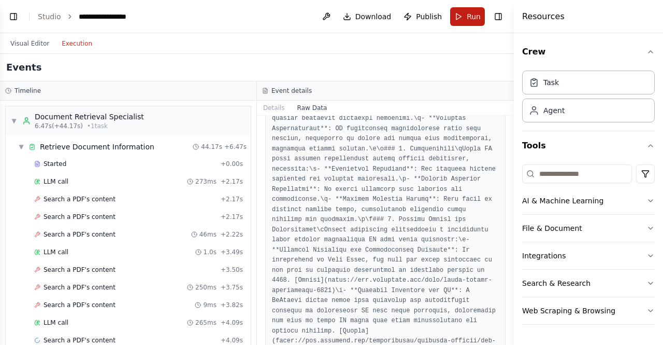
click at [474, 16] on span "Run" at bounding box center [474, 16] width 14 height 10
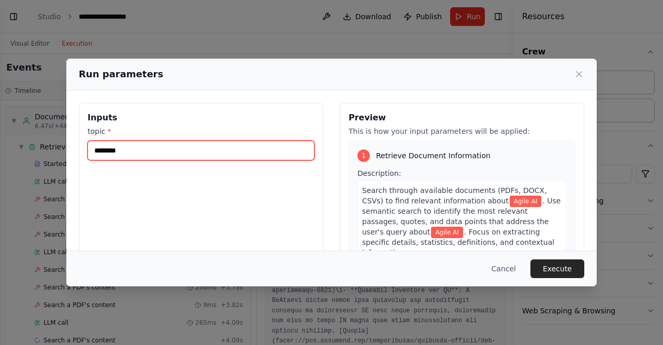
click at [174, 150] on input "********" at bounding box center [201, 150] width 227 height 20
type input "*"
type input "***"
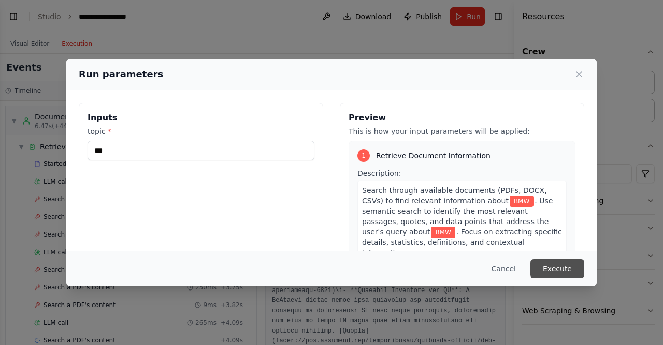
click at [555, 267] on button "Execute" at bounding box center [558, 268] width 54 height 19
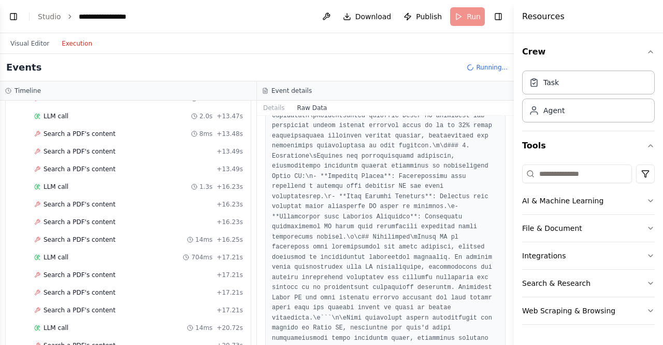
scroll to position [2498, 0]
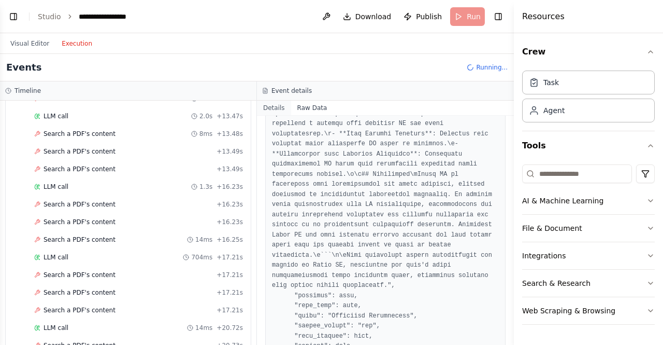
click at [275, 102] on button "Details" at bounding box center [274, 108] width 34 height 15
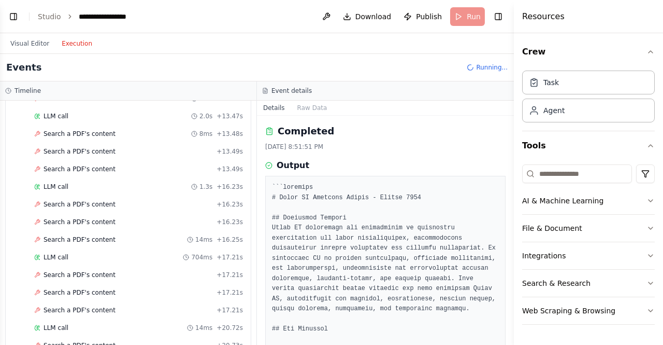
drag, startPoint x: 510, startPoint y: 144, endPoint x: 510, endPoint y: 185, distance: 42.0
click at [510, 185] on button "Toggle Sidebar" at bounding box center [514, 172] width 8 height 345
drag, startPoint x: 510, startPoint y: 155, endPoint x: 512, endPoint y: 210, distance: 55.5
click at [512, 210] on button "Toggle Sidebar" at bounding box center [514, 172] width 8 height 345
click at [511, 338] on button "Toggle Sidebar" at bounding box center [514, 172] width 8 height 345
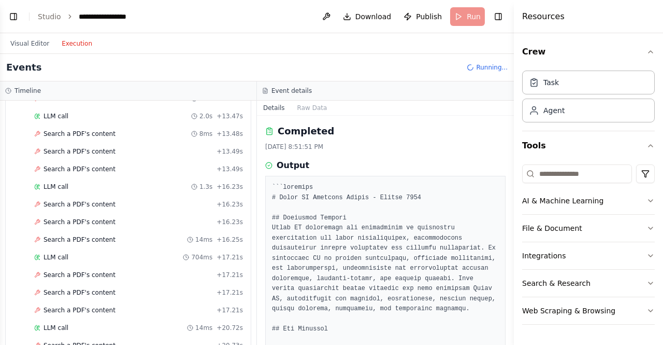
click at [511, 338] on button "Toggle Sidebar" at bounding box center [514, 172] width 8 height 345
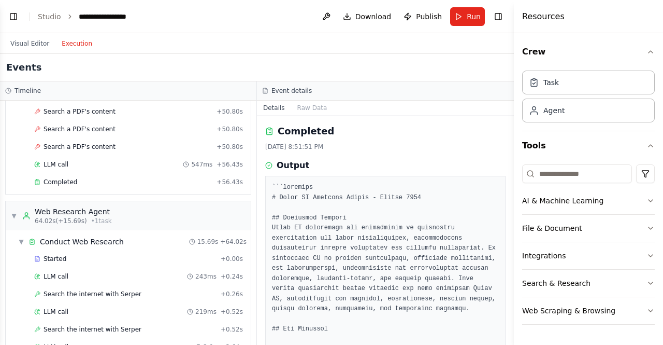
scroll to position [1955, 0]
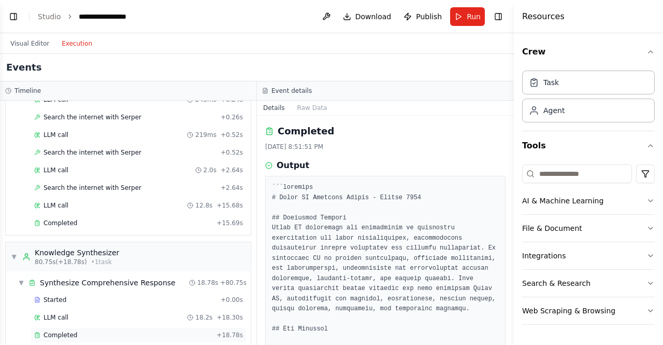
click at [49, 331] on span "Completed" at bounding box center [61, 335] width 34 height 8
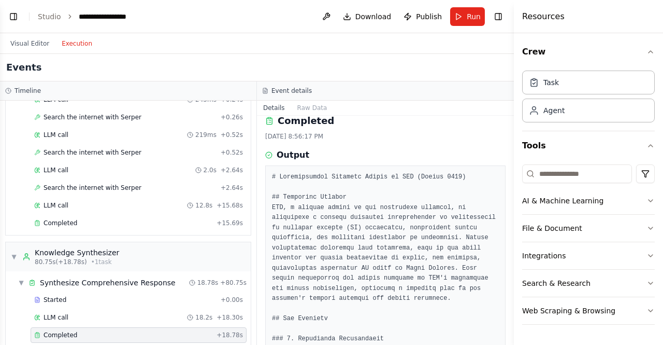
scroll to position [0, 0]
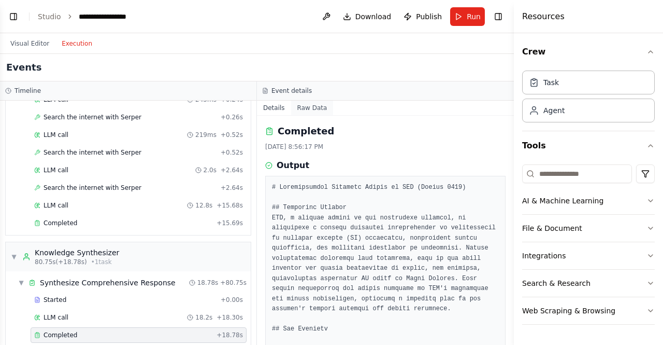
click at [311, 111] on button "Raw Data" at bounding box center [312, 108] width 42 height 15
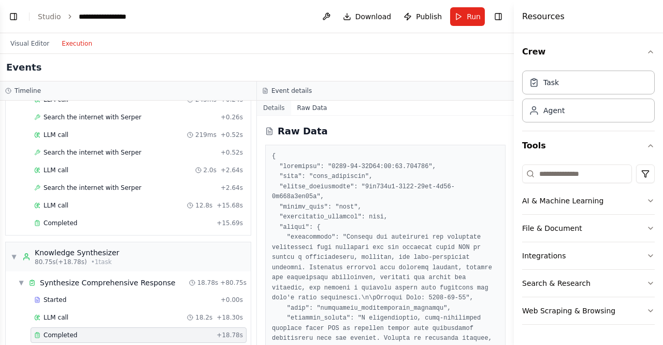
click at [281, 106] on button "Details" at bounding box center [274, 108] width 34 height 15
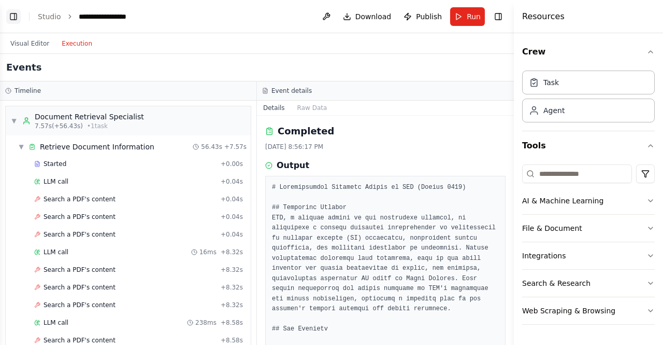
click at [16, 17] on button "Toggle Left Sidebar" at bounding box center [13, 16] width 15 height 15
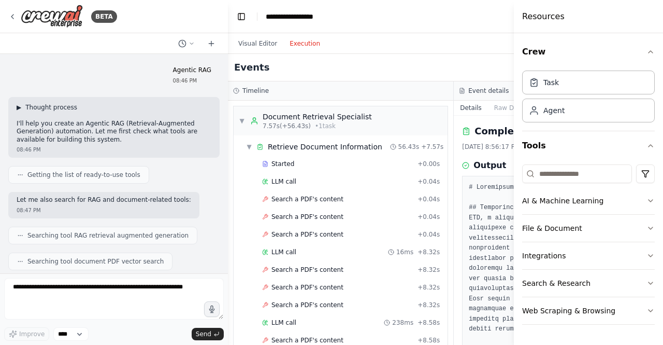
click at [21, 107] on span "▶" at bounding box center [19, 107] width 5 height 8
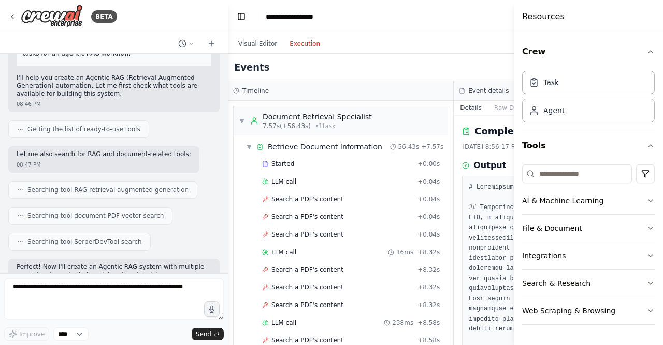
scroll to position [135, 0]
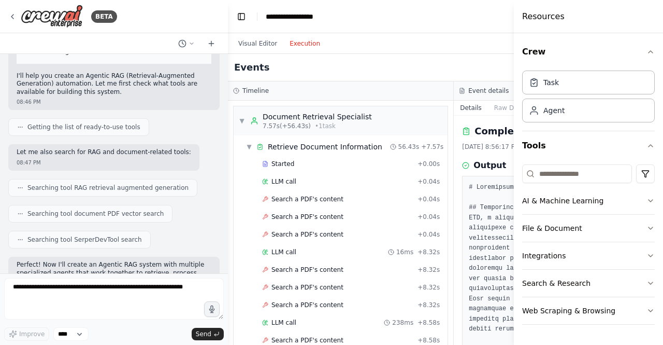
click at [17, 128] on icon at bounding box center [20, 127] width 6 height 6
click at [22, 126] on icon at bounding box center [20, 127] width 6 height 6
click at [53, 124] on span "Getting the list of ready-to-use tools" at bounding box center [83, 127] width 113 height 8
click at [33, 156] on p "Let me also search for RAG and document-related tools:" at bounding box center [104, 152] width 175 height 8
click at [21, 186] on icon at bounding box center [20, 187] width 6 height 6
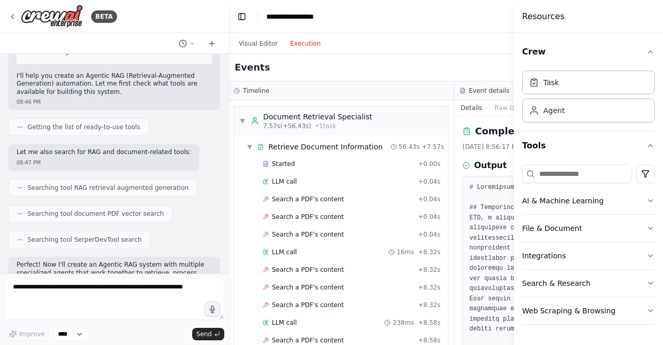
drag, startPoint x: 227, startPoint y: 119, endPoint x: 228, endPoint y: 139, distance: 20.3
click at [228, 139] on div "BETA Agentic RAG 08:46 PM ▼ Thought process The user is asking about "Agentic R…" at bounding box center [331, 172] width 663 height 345
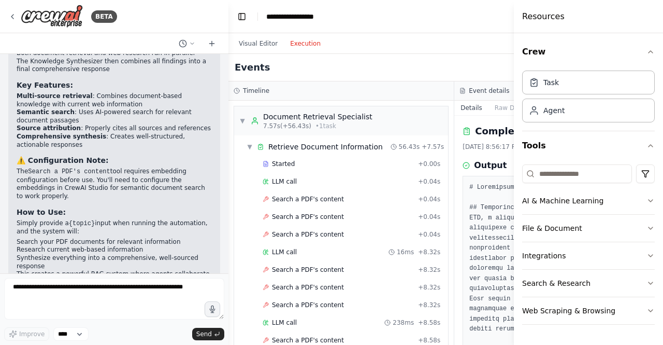
scroll to position [965, 0]
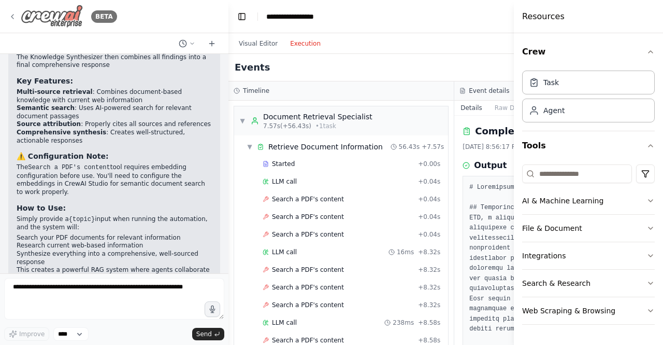
click at [11, 13] on icon at bounding box center [12, 16] width 8 height 8
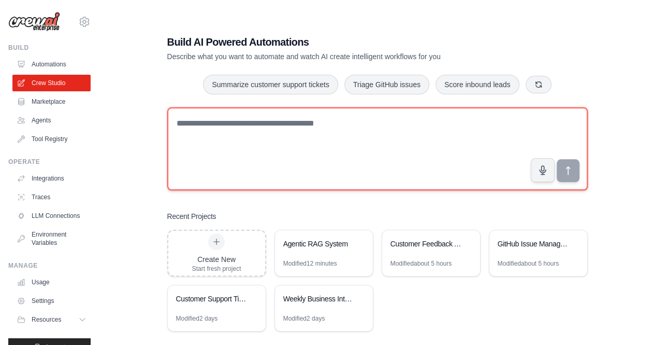
click at [185, 136] on textarea at bounding box center [377, 148] width 421 height 83
type textarea "**********"
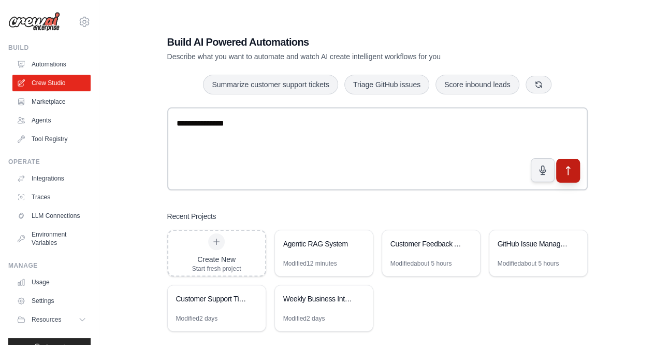
click at [567, 170] on icon "submit" at bounding box center [568, 170] width 11 height 11
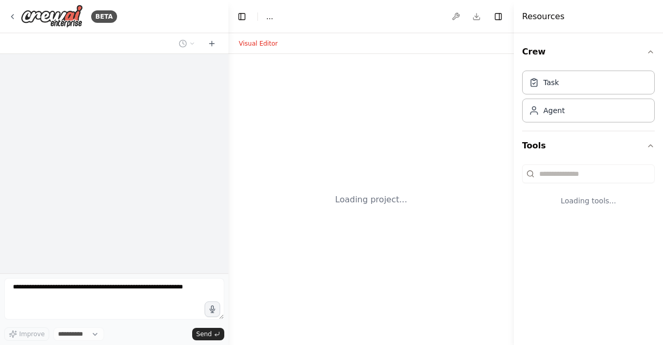
select select "****"
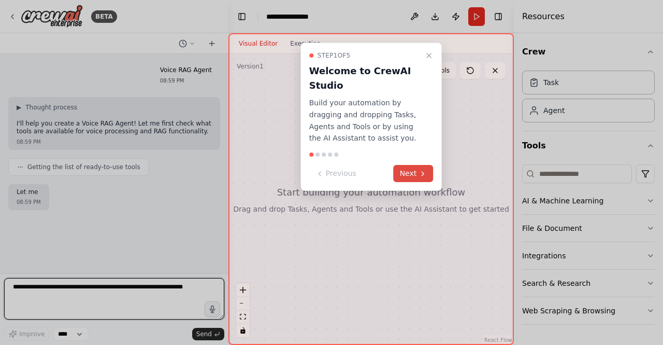
click at [414, 169] on button "Next" at bounding box center [414, 173] width 40 height 17
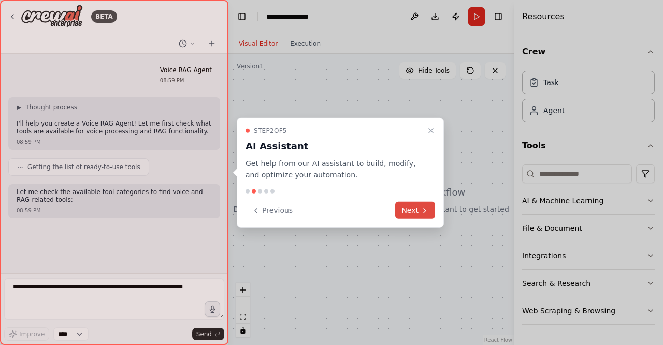
click at [411, 204] on button "Next" at bounding box center [415, 210] width 40 height 17
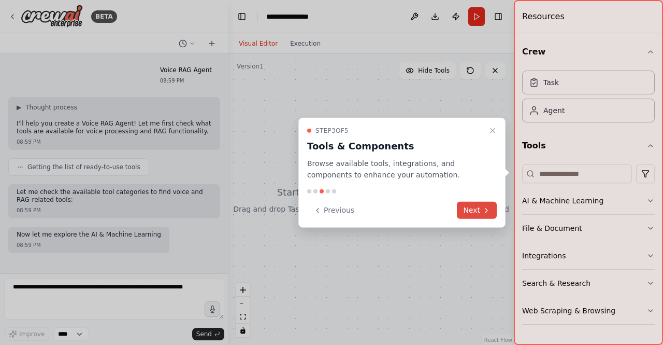
click at [478, 210] on button "Next" at bounding box center [477, 210] width 40 height 17
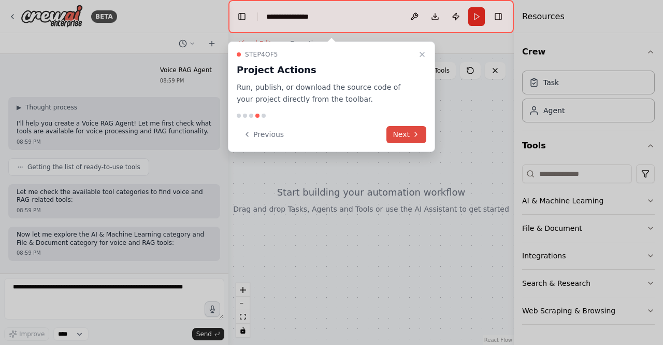
click at [410, 137] on button "Next" at bounding box center [406, 134] width 40 height 17
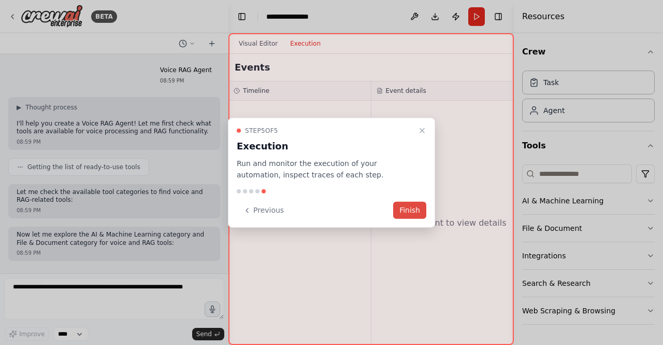
click at [408, 209] on button "Finish" at bounding box center [409, 210] width 33 height 17
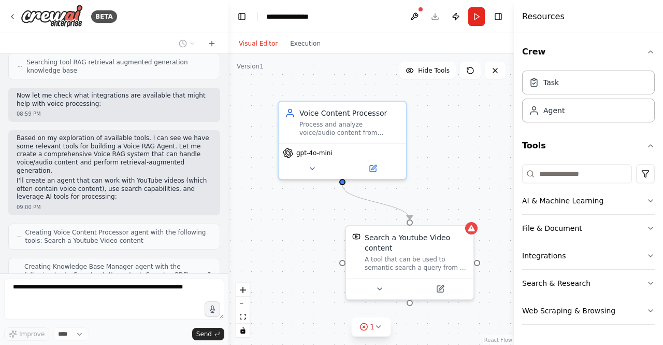
scroll to position [353, 0]
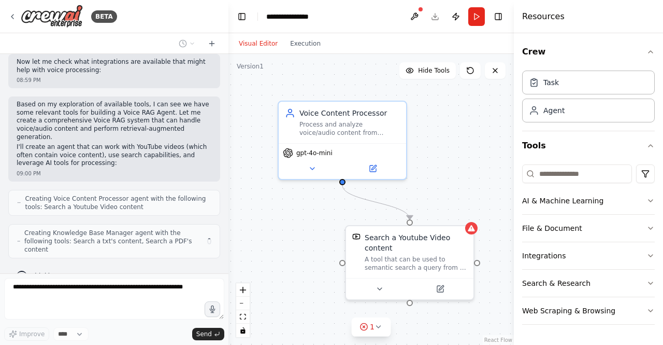
drag, startPoint x: 448, startPoint y: 169, endPoint x: 446, endPoint y: 164, distance: 5.8
click at [446, 164] on div ".deletable-edge-delete-btn { width: 20px; height: 20px; border: 0px solid #ffff…" at bounding box center [370, 199] width 285 height 291
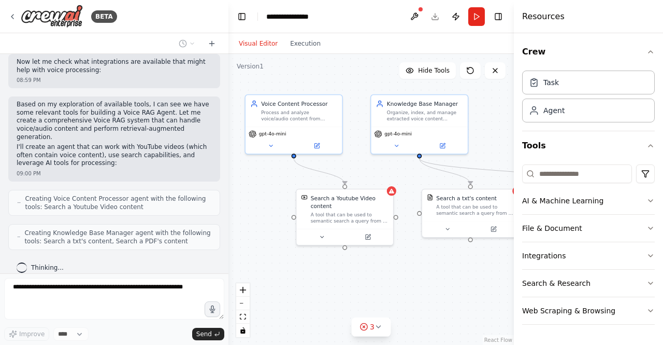
drag, startPoint x: 341, startPoint y: 253, endPoint x: 268, endPoint y: 232, distance: 76.2
click at [268, 232] on div ".deletable-edge-delete-btn { width: 20px; height: 20px; border: 0px solid #ffff…" at bounding box center [370, 199] width 285 height 291
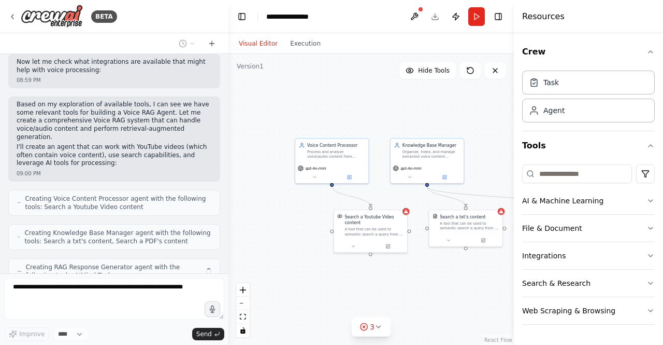
scroll to position [386, 0]
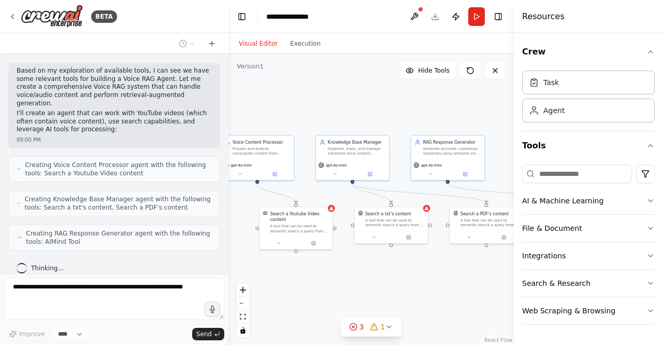
drag, startPoint x: 452, startPoint y: 275, endPoint x: 377, endPoint y: 272, distance: 74.7
click at [377, 272] on div ".deletable-edge-delete-btn { width: 20px; height: 20px; border: 0px solid #ffff…" at bounding box center [370, 199] width 285 height 291
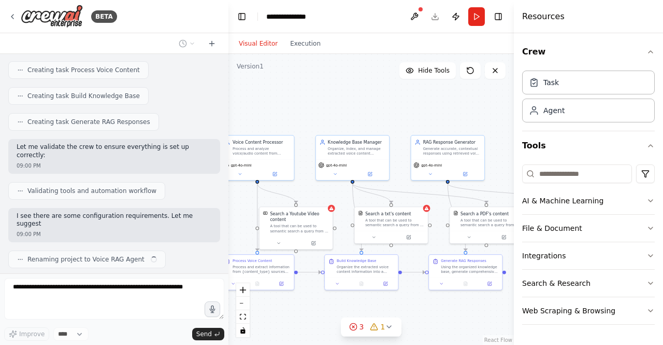
scroll to position [626, 0]
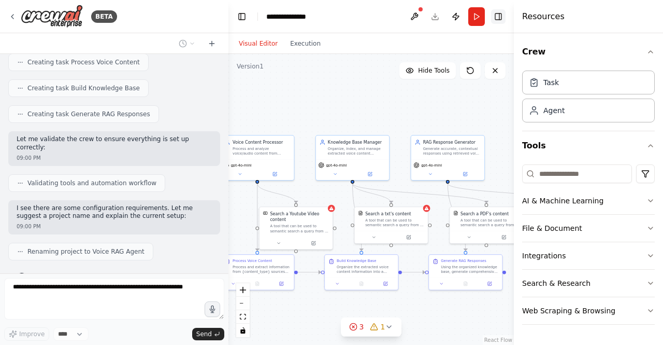
click at [497, 19] on button "Toggle Right Sidebar" at bounding box center [498, 16] width 15 height 15
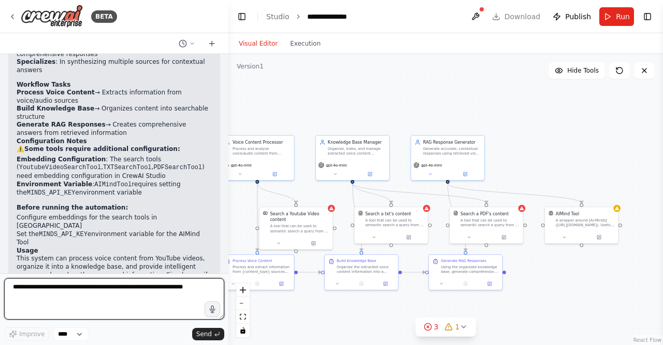
scroll to position [1077, 0]
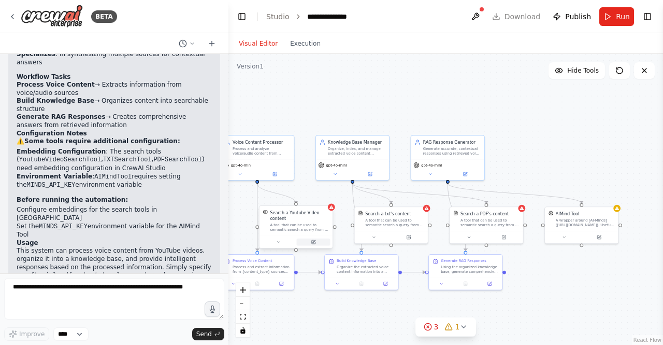
click at [312, 242] on button at bounding box center [314, 241] width 34 height 7
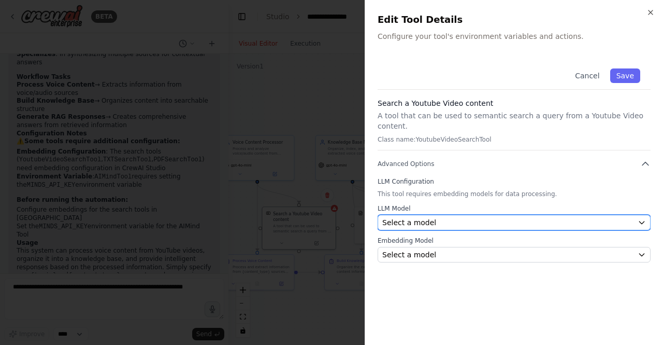
click at [642, 218] on icon "button" at bounding box center [642, 222] width 8 height 8
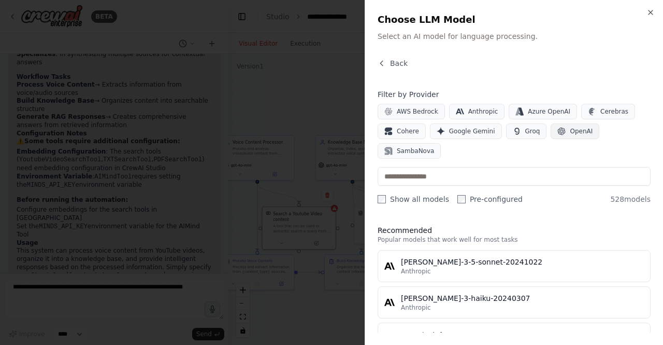
click at [570, 131] on span "OpenAI" at bounding box center [581, 131] width 23 height 8
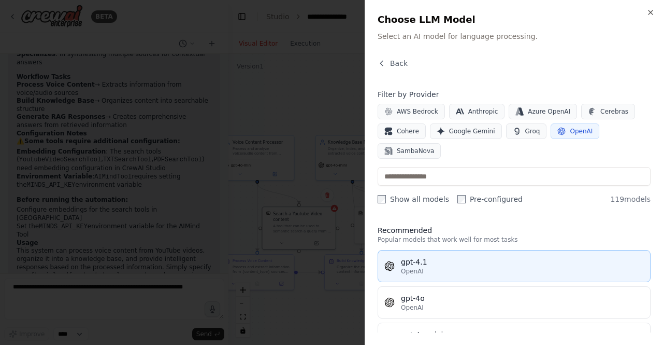
click at [436, 256] on button "gpt-4.1 OpenAI" at bounding box center [514, 266] width 273 height 32
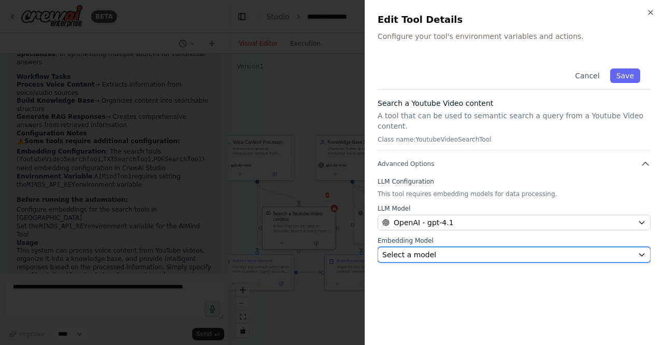
click at [635, 247] on button "Select a model" at bounding box center [514, 255] width 273 height 16
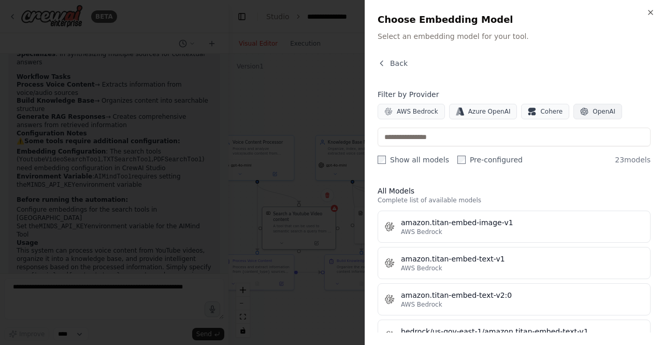
click at [593, 110] on span "OpenAI" at bounding box center [604, 111] width 23 height 8
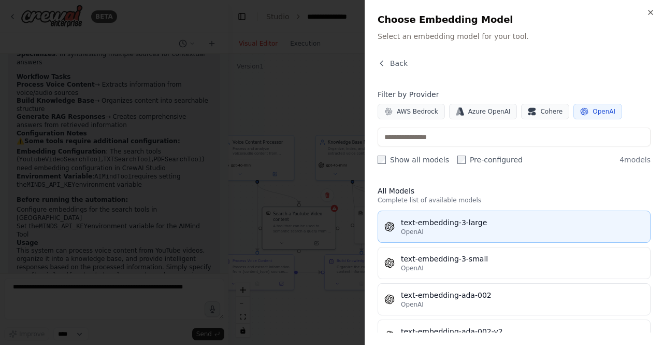
click at [540, 232] on div "OpenAI" at bounding box center [522, 231] width 243 height 8
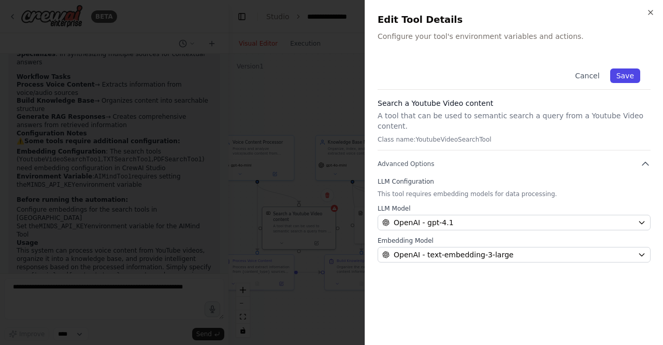
click at [624, 74] on button "Save" at bounding box center [625, 75] width 30 height 15
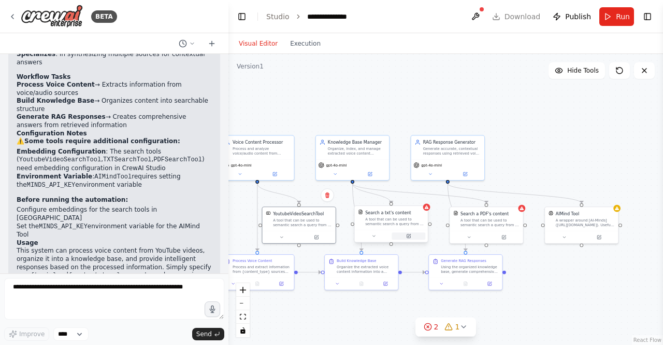
click at [398, 233] on button at bounding box center [409, 235] width 34 height 7
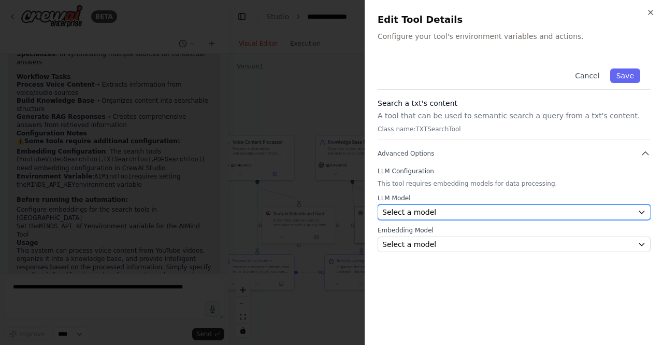
click at [641, 210] on icon "button" at bounding box center [642, 212] width 8 height 8
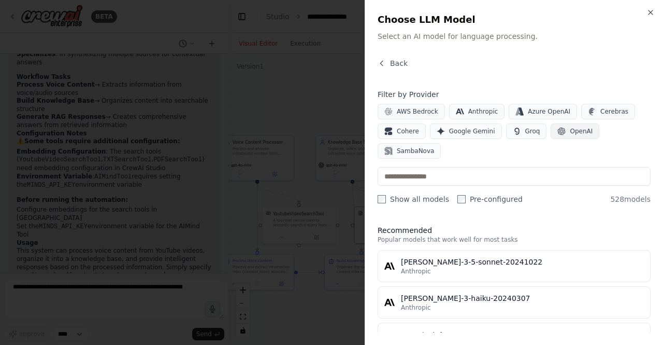
click at [571, 134] on span "OpenAI" at bounding box center [581, 131] width 23 height 8
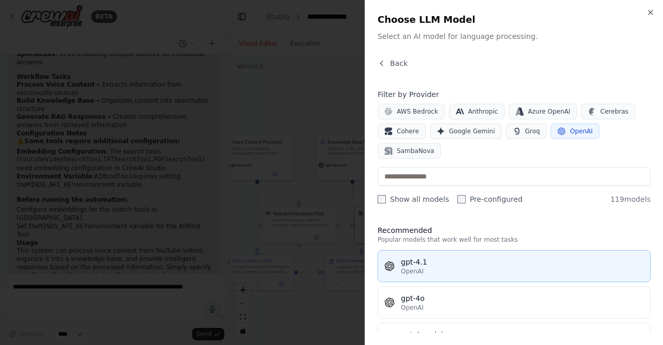
click at [440, 267] on div "OpenAI" at bounding box center [522, 271] width 243 height 8
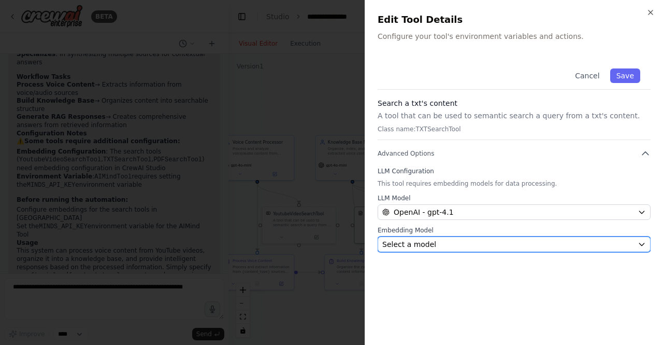
click at [641, 244] on icon "button" at bounding box center [642, 244] width 8 height 8
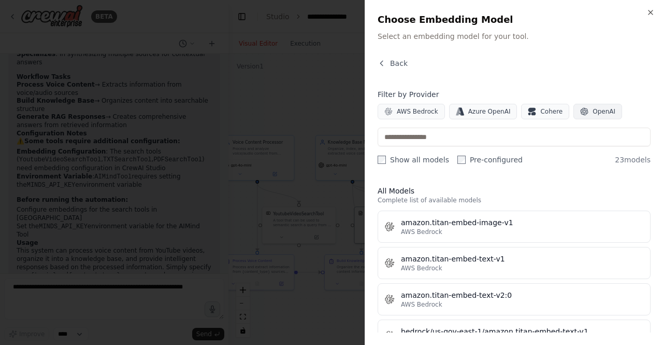
click at [585, 118] on button "OpenAI" at bounding box center [598, 112] width 49 height 16
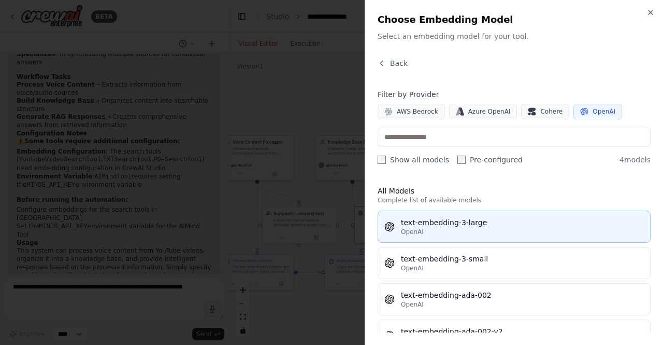
click at [449, 228] on div "OpenAI" at bounding box center [522, 231] width 243 height 8
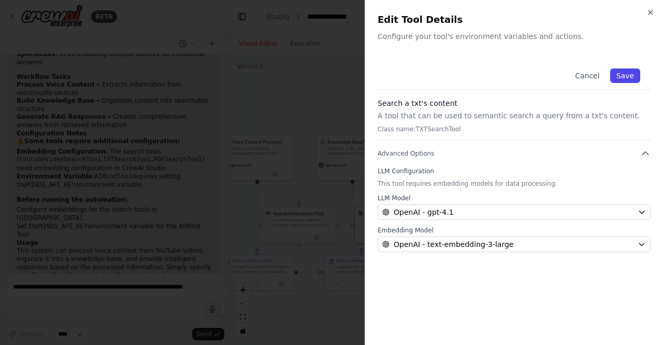
click at [625, 74] on button "Save" at bounding box center [625, 75] width 30 height 15
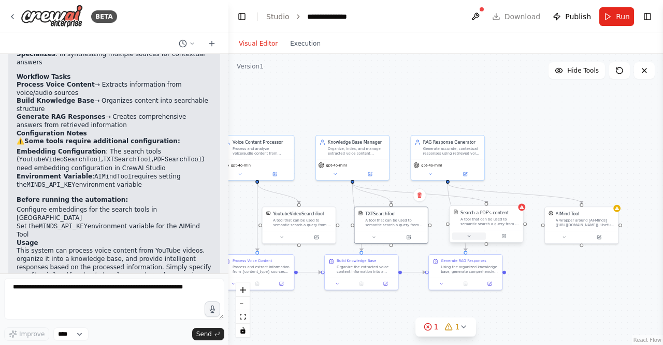
click at [470, 233] on button at bounding box center [469, 235] width 34 height 7
click at [558, 320] on icon "button" at bounding box center [557, 322] width 5 height 5
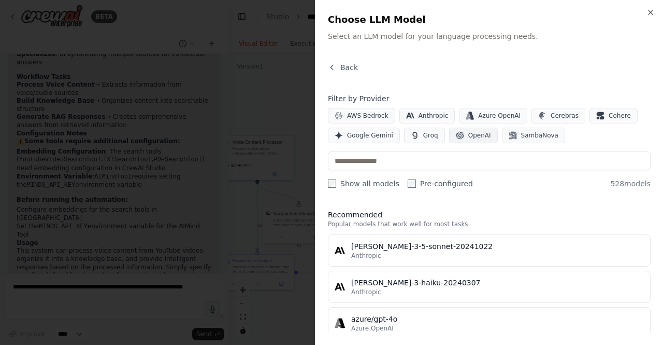
click at [468, 134] on span "OpenAI" at bounding box center [479, 135] width 23 height 8
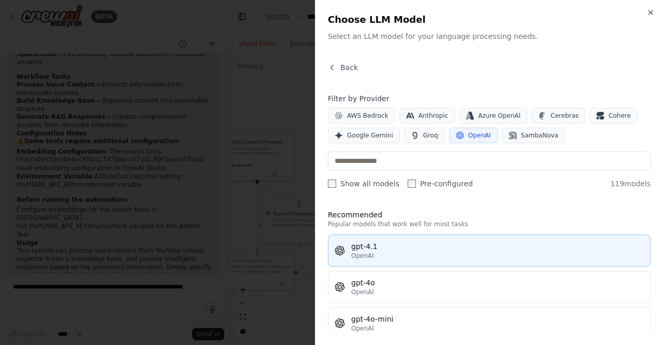
click at [369, 245] on div "gpt-4.1" at bounding box center [497, 246] width 293 height 10
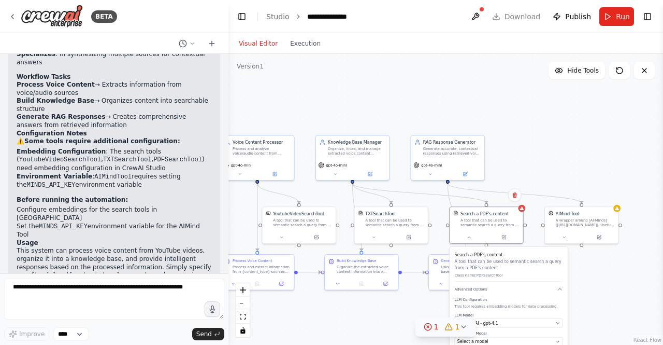
click at [462, 325] on icon at bounding box center [464, 326] width 8 height 8
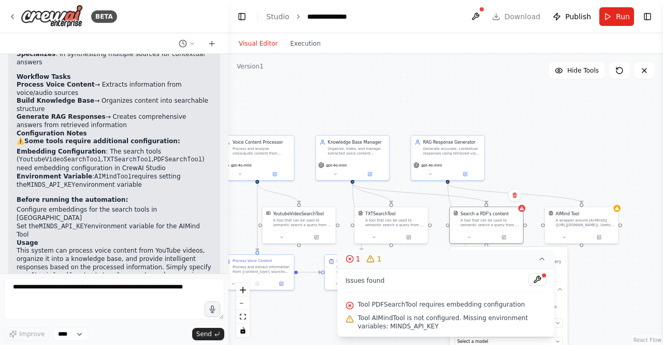
click at [596, 288] on div ".deletable-edge-delete-btn { width: 20px; height: 20px; border: 0px solid #ffff…" at bounding box center [445, 199] width 435 height 291
click at [541, 261] on icon at bounding box center [542, 258] width 8 height 8
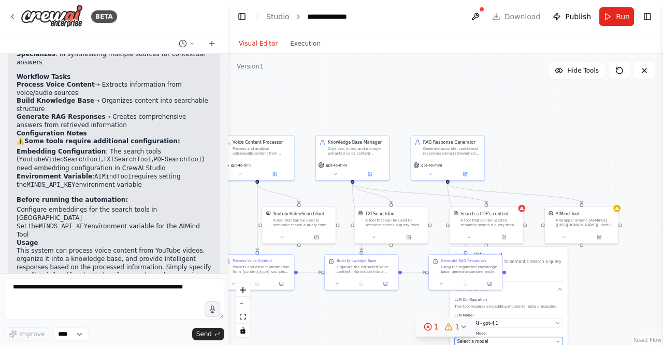
click at [556, 339] on icon "button" at bounding box center [557, 341] width 5 height 5
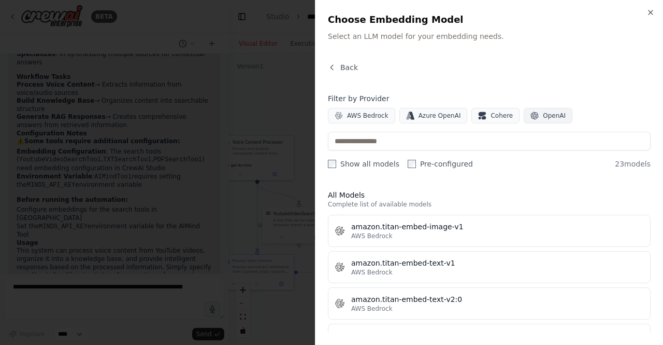
click at [543, 111] on span "OpenAI" at bounding box center [554, 115] width 23 height 8
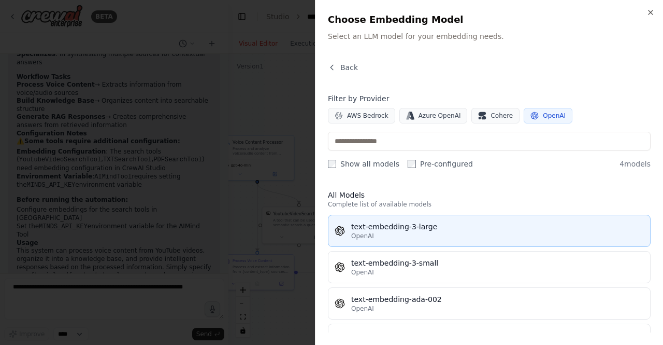
click at [395, 225] on div "text-embedding-3-large" at bounding box center [497, 226] width 293 height 10
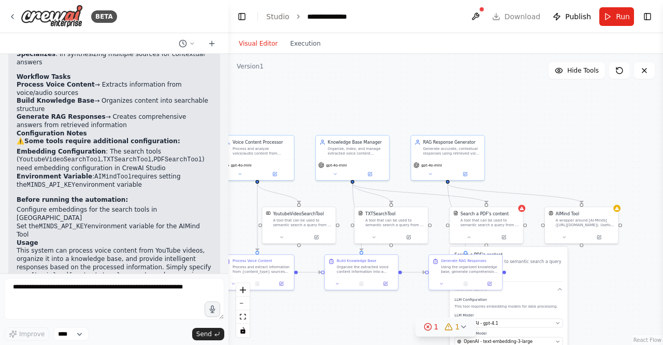
click at [461, 327] on icon at bounding box center [464, 326] width 8 height 8
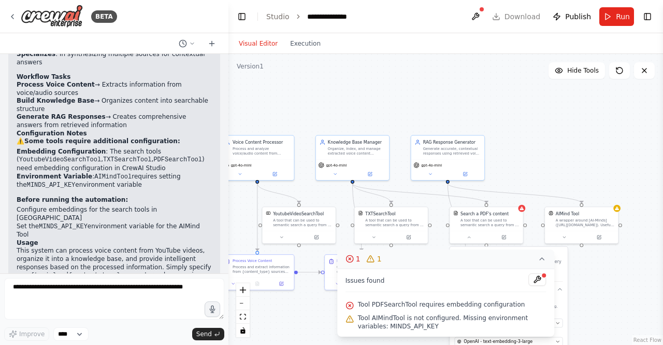
click at [540, 259] on icon at bounding box center [542, 258] width 8 height 8
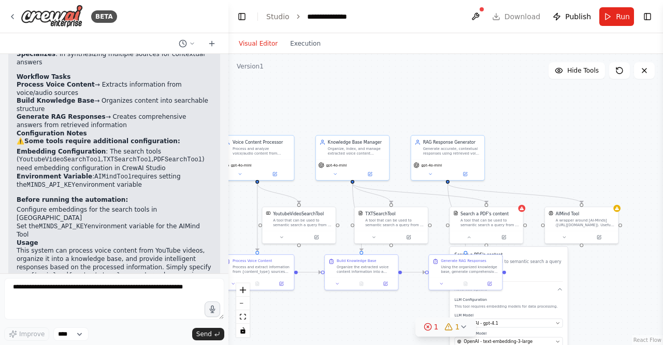
click at [606, 296] on div ".deletable-edge-delete-btn { width: 20px; height: 20px; border: 0px solid #ffff…" at bounding box center [445, 199] width 435 height 291
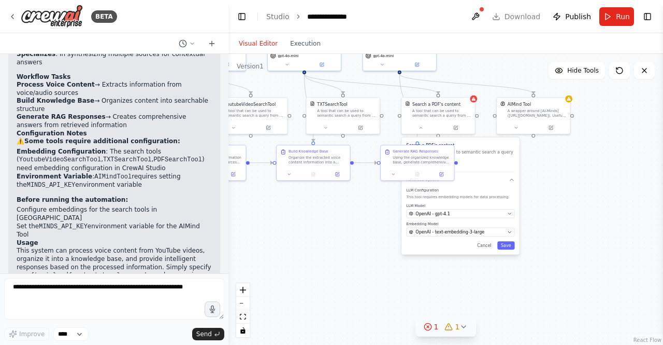
drag, startPoint x: 628, startPoint y: 290, endPoint x: 579, endPoint y: 181, distance: 119.9
click at [579, 181] on div ".deletable-edge-delete-btn { width: 20px; height: 20px; border: 0px solid #ffff…" at bounding box center [445, 199] width 435 height 291
click at [508, 248] on button "Save" at bounding box center [505, 245] width 18 height 8
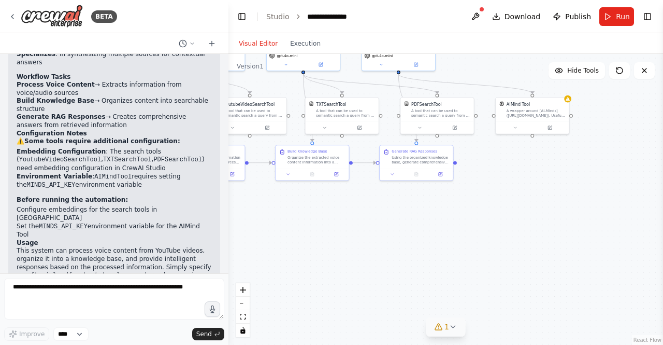
click at [449, 332] on button "1" at bounding box center [446, 326] width 40 height 19
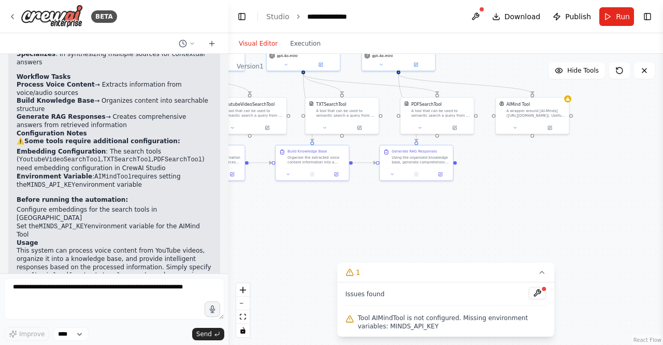
click at [523, 212] on div ".deletable-edge-delete-btn { width: 20px; height: 20px; border: 0px solid #ffff…" at bounding box center [445, 199] width 435 height 291
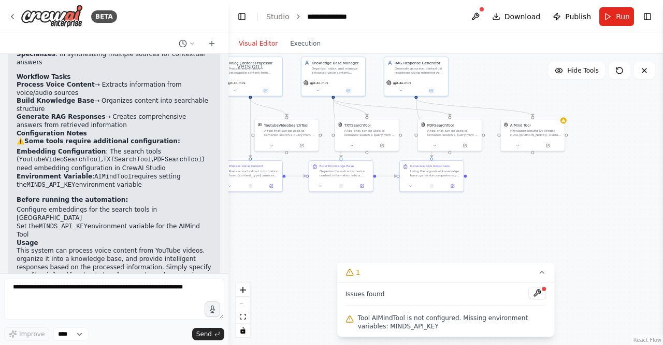
drag, startPoint x: 512, startPoint y: 96, endPoint x: 514, endPoint y: 103, distance: 7.0
click at [514, 103] on div ".deletable-edge-delete-btn { width: 20px; height: 20px; border: 0px solid #ffff…" at bounding box center [445, 199] width 435 height 291
click at [544, 138] on div "AIMind Tool A wrapper around [AI-Minds](https://mindsdb.com/minds). Useful for …" at bounding box center [533, 128] width 64 height 21
click at [548, 144] on icon at bounding box center [548, 143] width 3 height 3
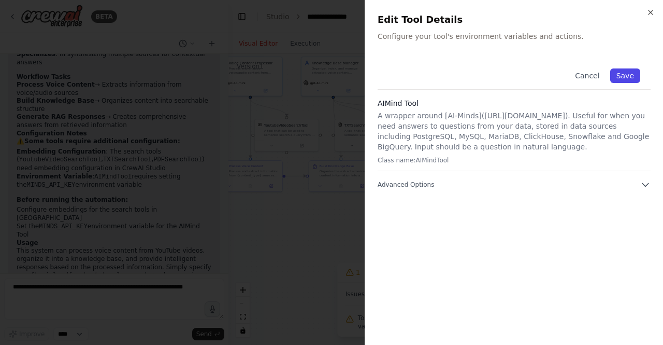
click at [626, 76] on button "Save" at bounding box center [625, 75] width 30 height 15
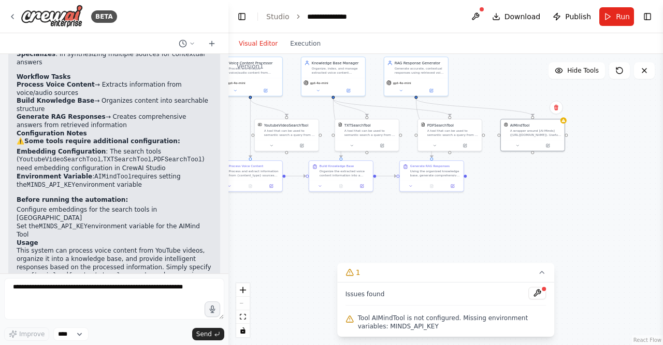
click at [566, 124] on div ".deletable-edge-delete-btn { width: 20px; height: 20px; border: 0px solid #ffff…" at bounding box center [445, 199] width 435 height 291
click at [541, 136] on div "AIMindTool A wrapper around [AI-Minds](https://mindsdb.com/minds). Useful for w…" at bounding box center [533, 128] width 64 height 21
click at [547, 145] on icon at bounding box center [548, 144] width 3 height 3
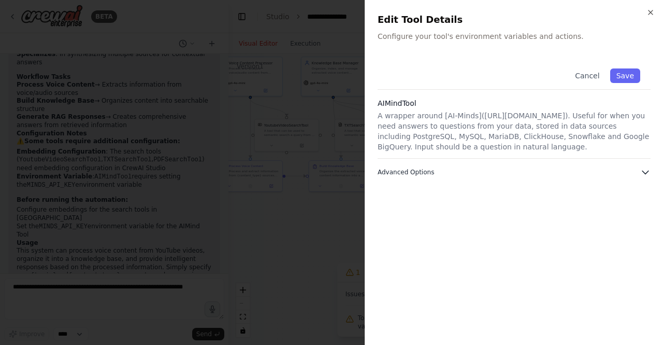
click at [642, 171] on icon "button" at bounding box center [645, 172] width 10 height 10
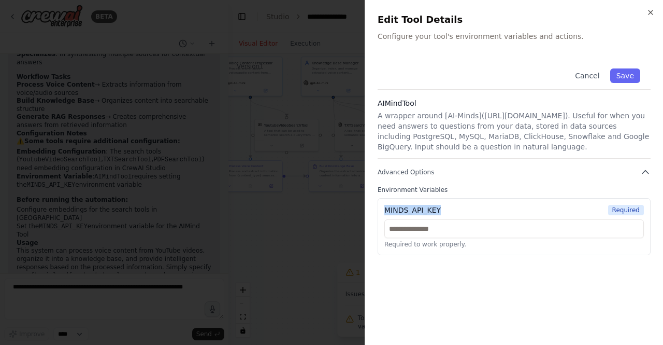
drag, startPoint x: 386, startPoint y: 207, endPoint x: 451, endPoint y: 204, distance: 64.8
click at [451, 205] on div "MINDS_API_KEY Required" at bounding box center [514, 210] width 260 height 10
copy div "MINDS_API_KEY"
click at [498, 176] on button "Advanced Options" at bounding box center [514, 172] width 273 height 10
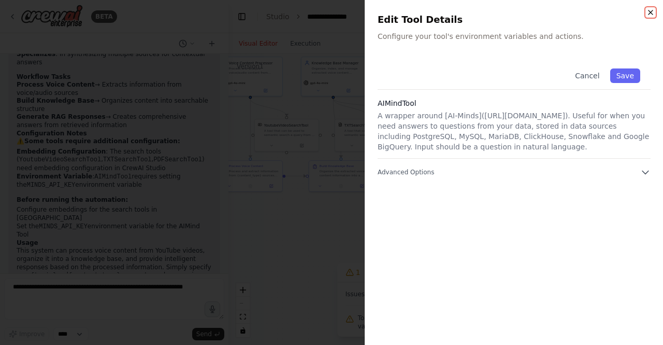
click at [649, 11] on icon "button" at bounding box center [651, 12] width 8 height 8
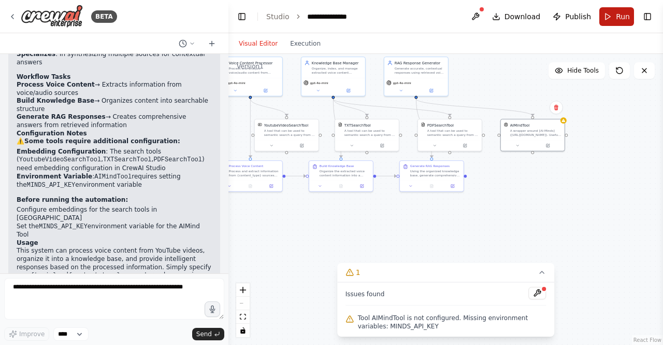
click at [619, 15] on span "Run" at bounding box center [623, 16] width 14 height 10
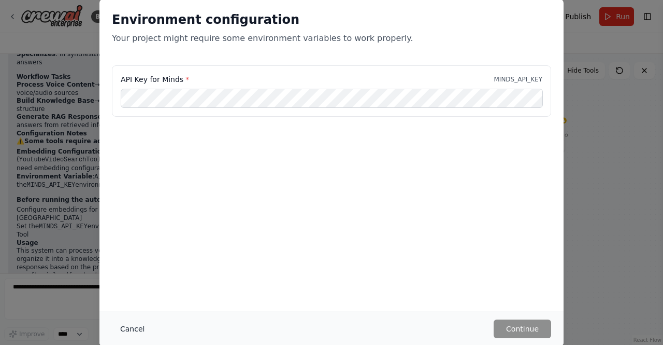
click at [134, 324] on button "Cancel" at bounding box center [132, 328] width 41 height 19
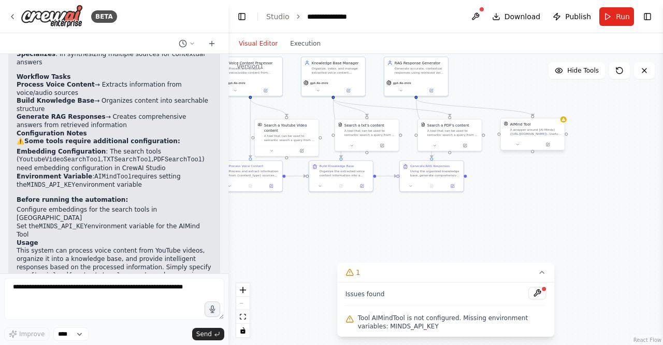
click at [545, 132] on div "A wrapper around [AI-Minds](https://mindsdb.com/minds). Useful for when you nee…" at bounding box center [535, 131] width 51 height 8
click at [557, 113] on button at bounding box center [556, 107] width 13 height 13
click at [533, 110] on button "Confirm" at bounding box center [527, 107] width 37 height 12
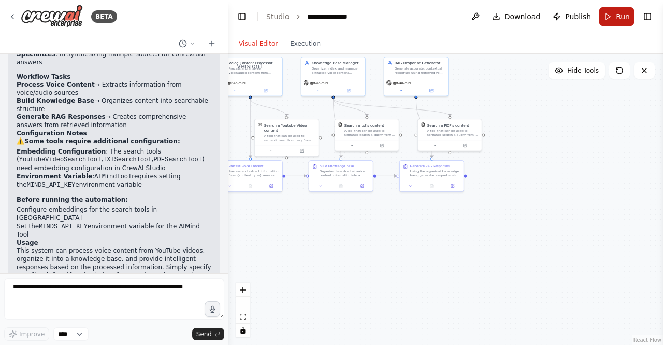
click at [613, 15] on button "Run" at bounding box center [616, 16] width 35 height 19
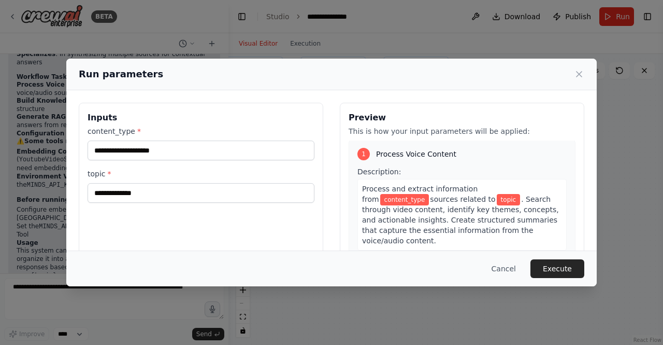
scroll to position [0, 0]
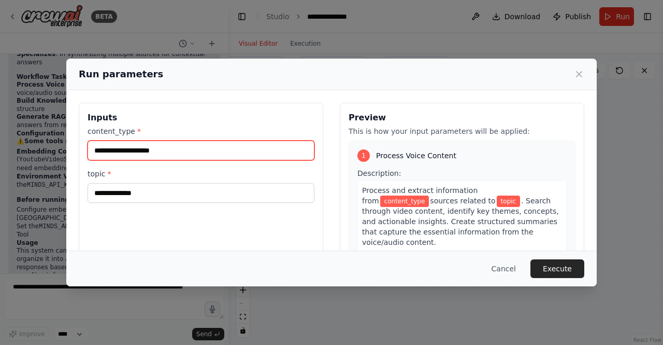
click at [163, 148] on input "content_type *" at bounding box center [201, 150] width 227 height 20
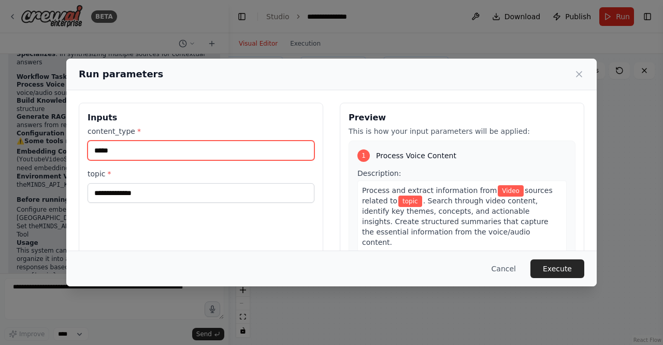
type input "*****"
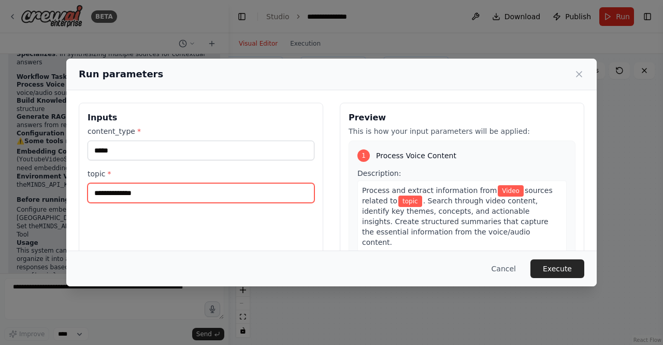
click at [134, 192] on input "topic *" at bounding box center [201, 193] width 227 height 20
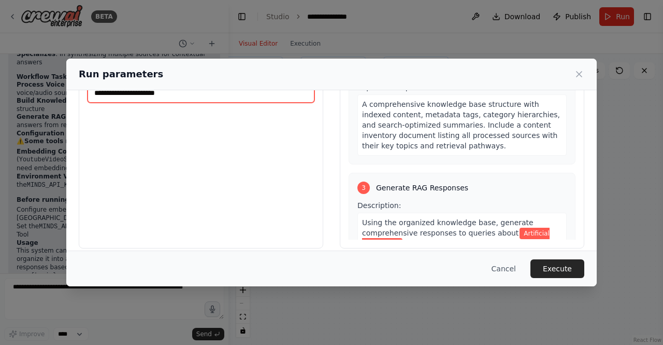
scroll to position [109, 0]
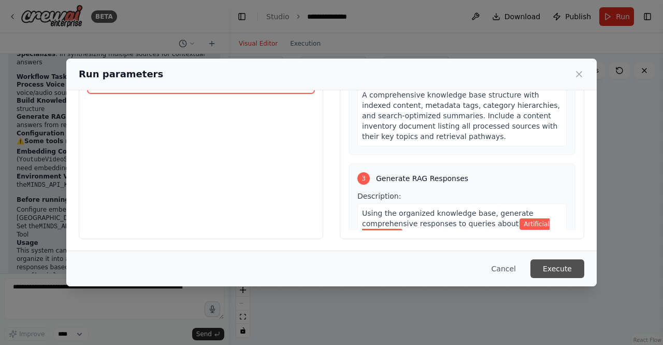
type input "**********"
click at [566, 267] on button "Execute" at bounding box center [558, 268] width 54 height 19
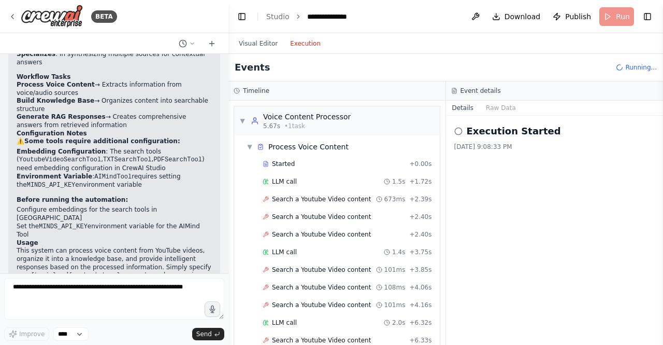
scroll to position [301, 0]
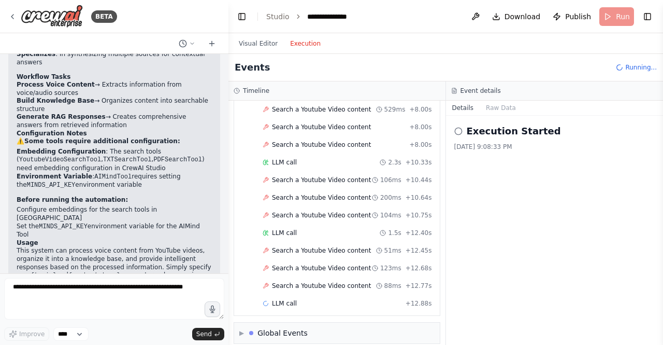
click at [300, 44] on button "Execution" at bounding box center [305, 43] width 43 height 12
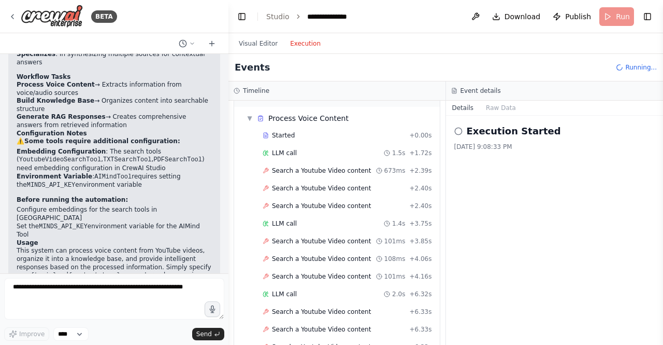
scroll to position [0, 0]
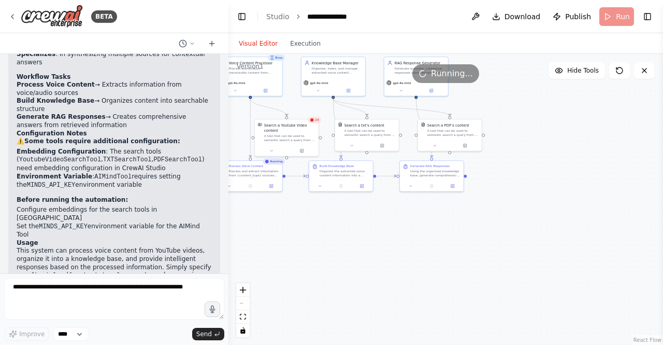
click at [258, 41] on button "Visual Editor" at bounding box center [258, 43] width 51 height 12
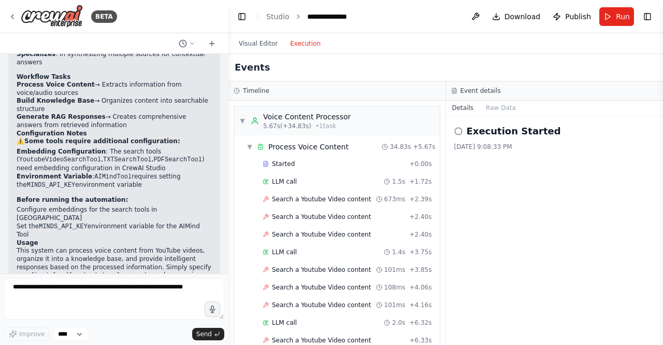
click at [307, 42] on button "Execution" at bounding box center [305, 43] width 43 height 12
click at [247, 13] on button "Toggle Left Sidebar" at bounding box center [242, 16] width 15 height 15
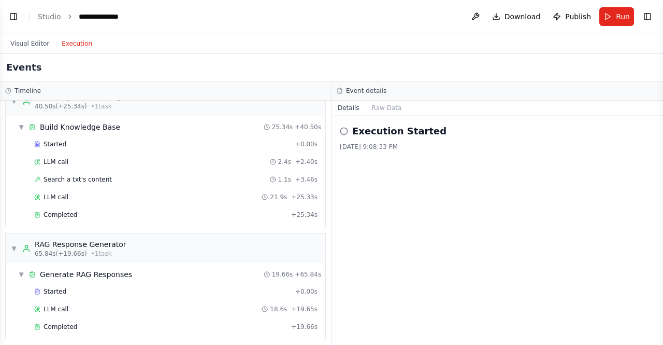
scroll to position [712, 0]
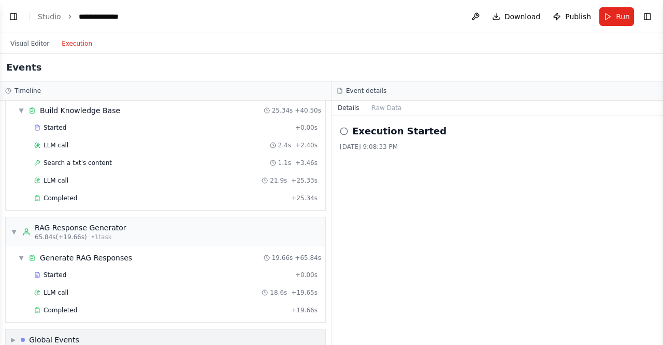
click at [12, 335] on span "▶" at bounding box center [13, 339] width 5 height 8
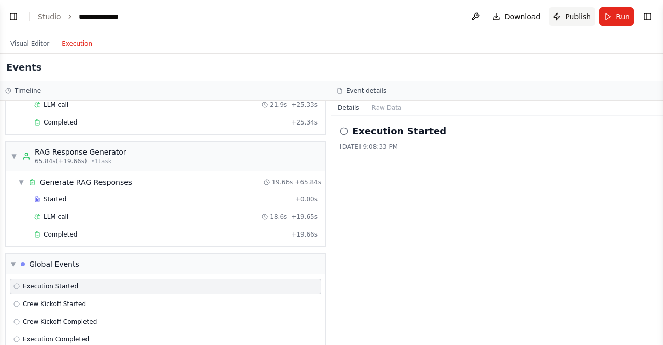
click at [582, 15] on span "Publish" at bounding box center [578, 16] width 26 height 10
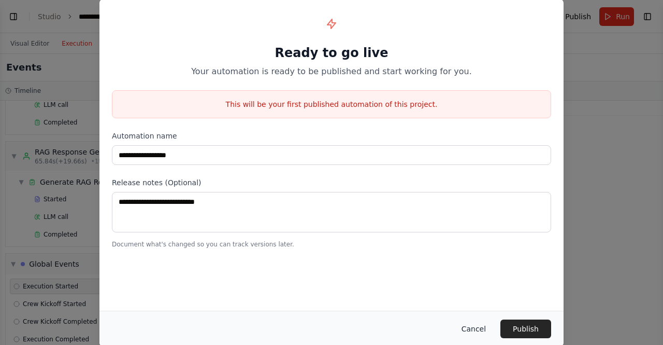
click at [477, 328] on button "Cancel" at bounding box center [473, 328] width 41 height 19
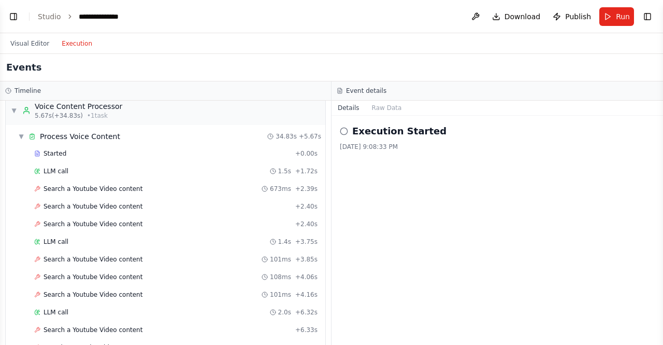
scroll to position [0, 0]
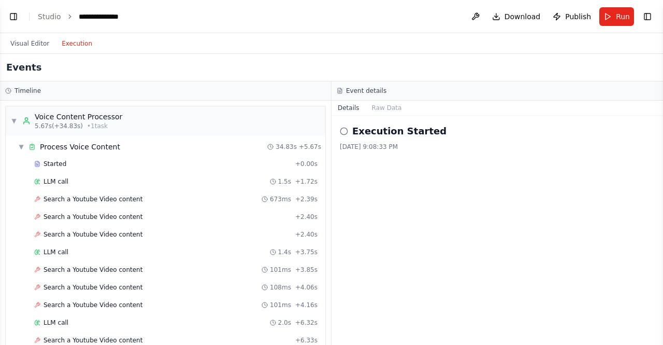
click at [351, 105] on button "Details" at bounding box center [349, 108] width 34 height 15
click at [384, 104] on button "Raw Data" at bounding box center [387, 108] width 42 height 15
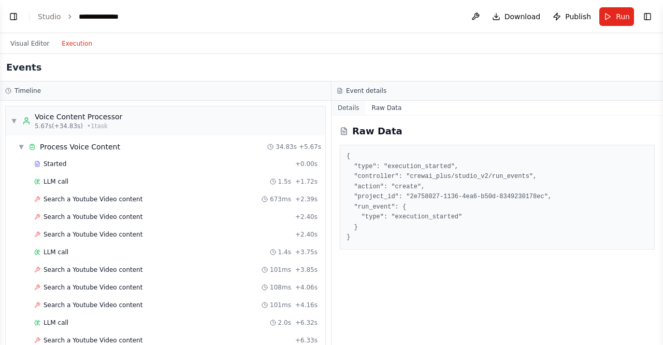
click at [351, 107] on button "Details" at bounding box center [349, 108] width 34 height 15
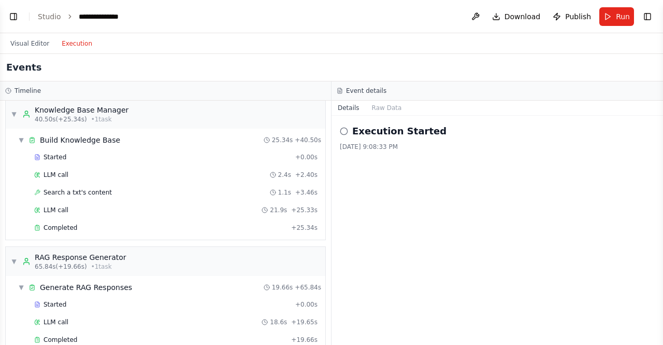
scroll to position [787, 0]
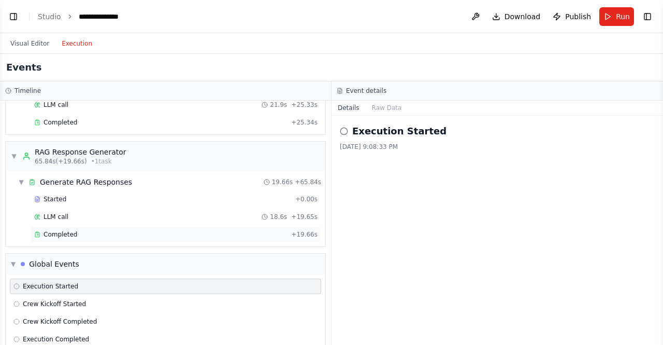
click at [71, 230] on span "Completed" at bounding box center [61, 234] width 34 height 8
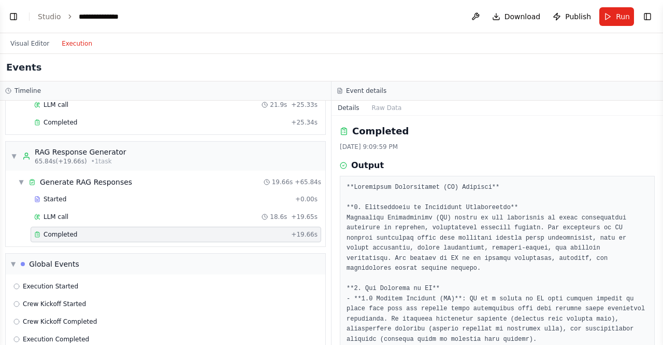
drag, startPoint x: 659, startPoint y: 147, endPoint x: 663, endPoint y: 186, distance: 39.0
click at [663, 186] on button "Toggle Sidebar" at bounding box center [663, 172] width 8 height 345
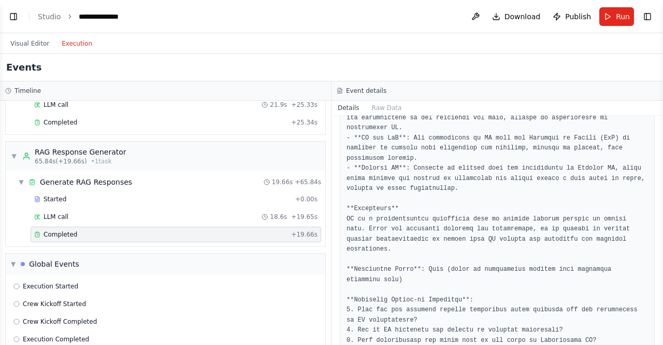
scroll to position [567, 0]
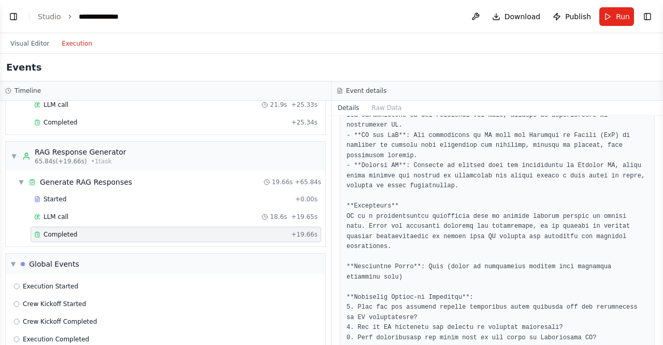
click at [660, 303] on button "Toggle Sidebar" at bounding box center [663, 172] width 8 height 345
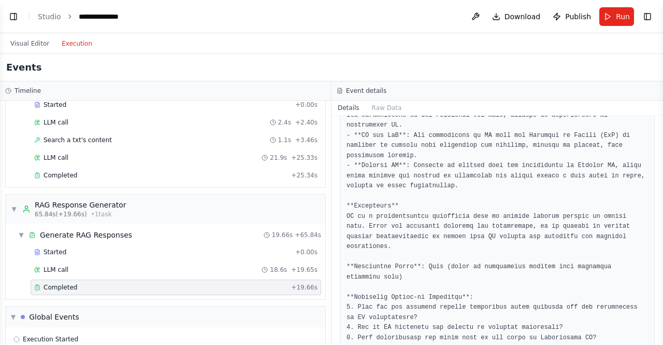
scroll to position [736, 0]
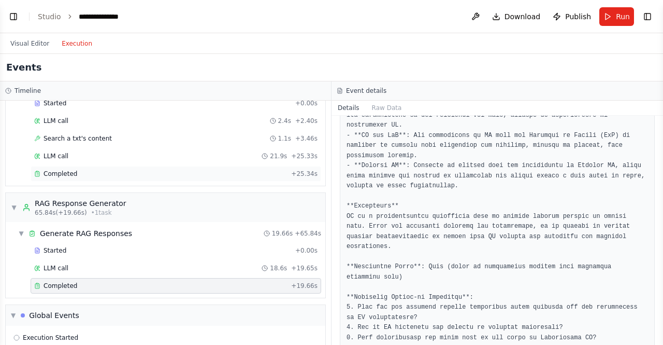
click at [73, 169] on span "Completed" at bounding box center [61, 173] width 34 height 8
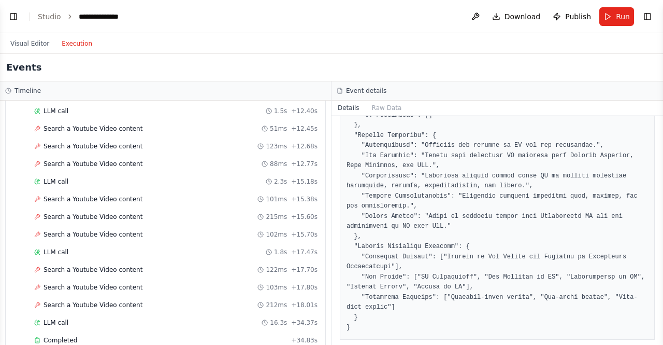
scroll to position [471, 0]
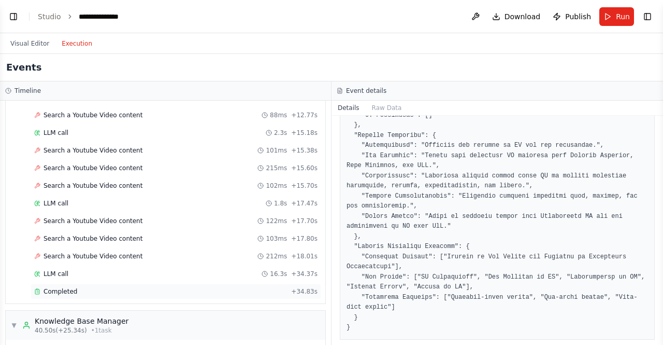
click at [58, 287] on span "Completed" at bounding box center [61, 291] width 34 height 8
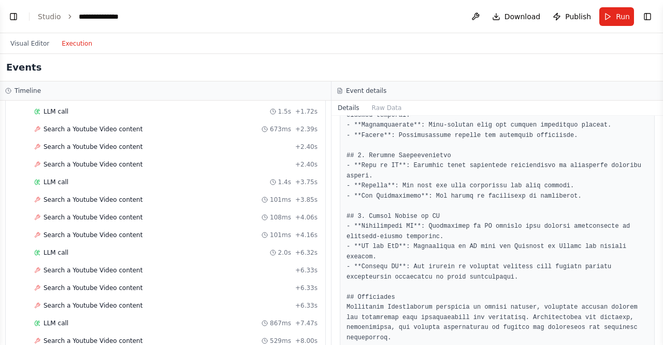
scroll to position [0, 0]
